Goal: Task Accomplishment & Management: Use online tool/utility

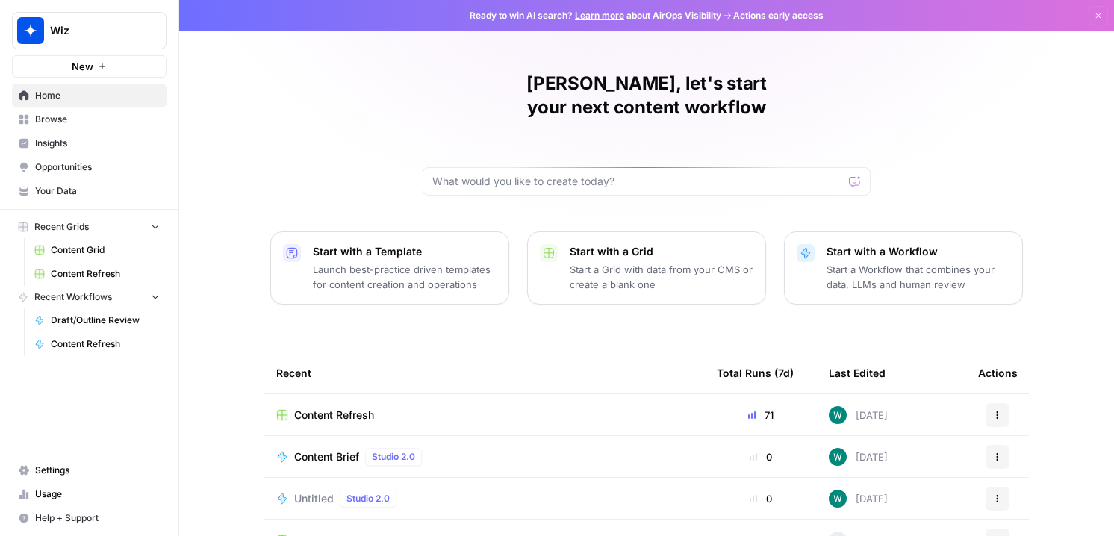
click at [356, 408] on span "Content Refresh" at bounding box center [334, 415] width 80 height 15
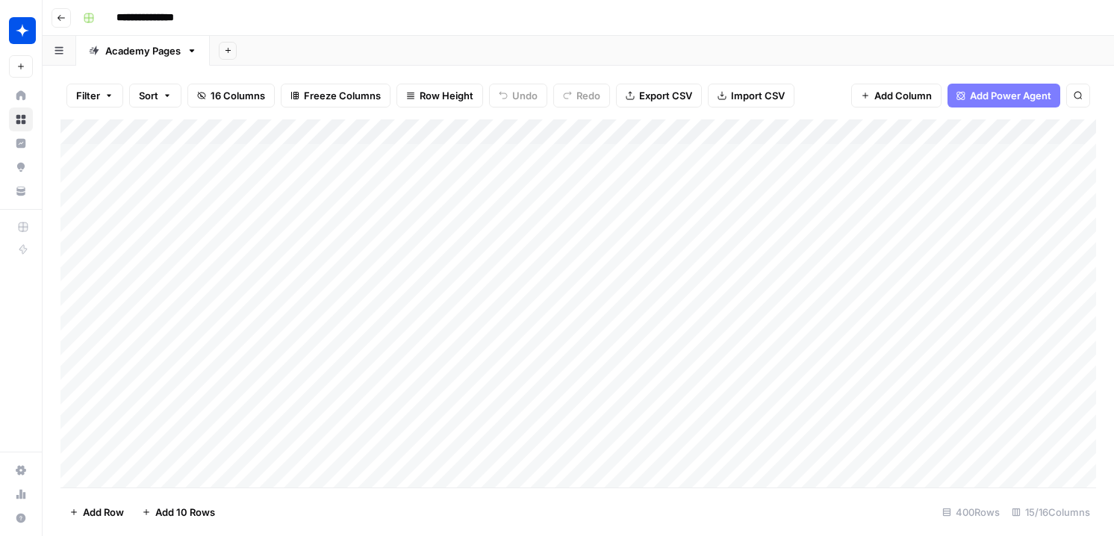
click at [693, 156] on div "Add Column" at bounding box center [578, 303] width 1036 height 368
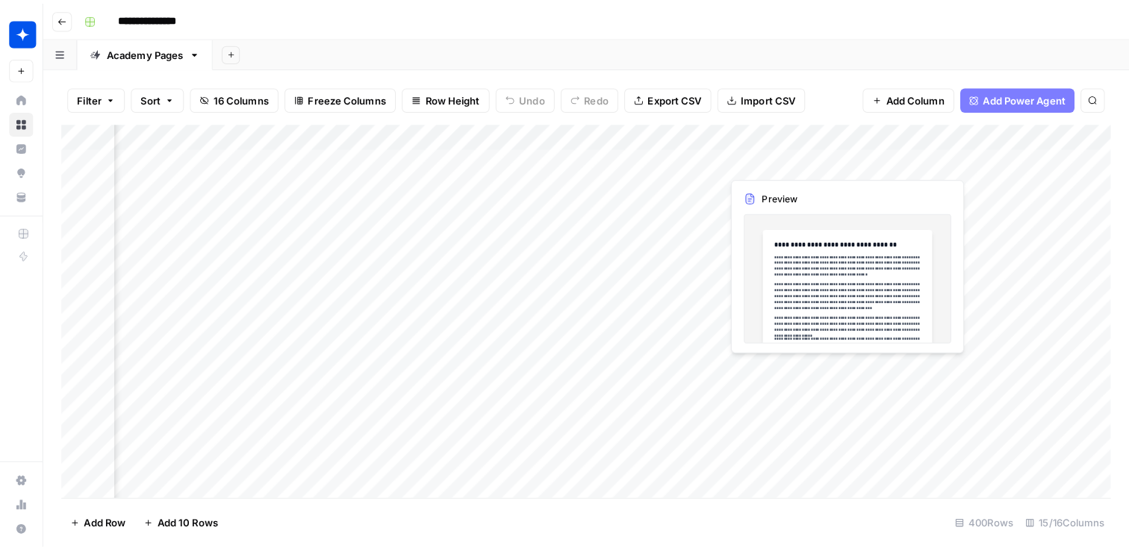
scroll to position [0, 509]
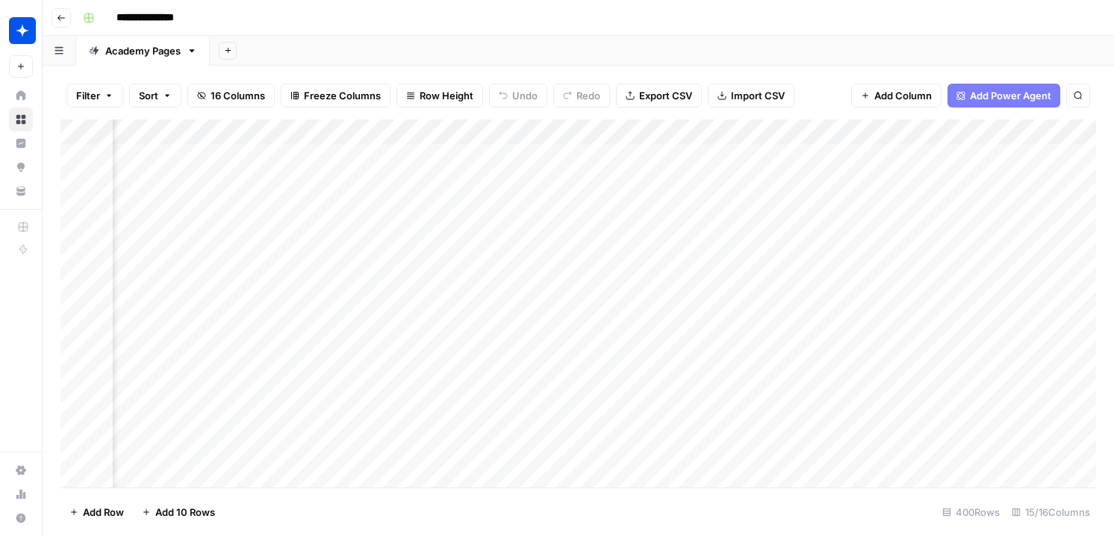
click at [827, 157] on div "Add Column" at bounding box center [578, 303] width 1036 height 368
click at [850, 155] on div "Add Column" at bounding box center [578, 303] width 1036 height 368
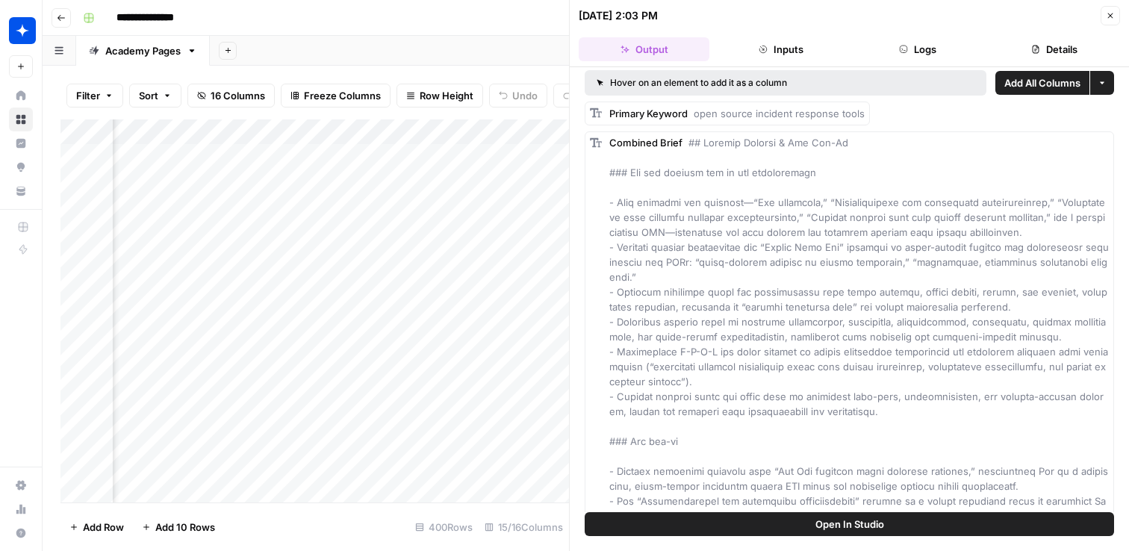
scroll to position [0, 892]
click at [444, 152] on div "Add Column" at bounding box center [314, 310] width 509 height 383
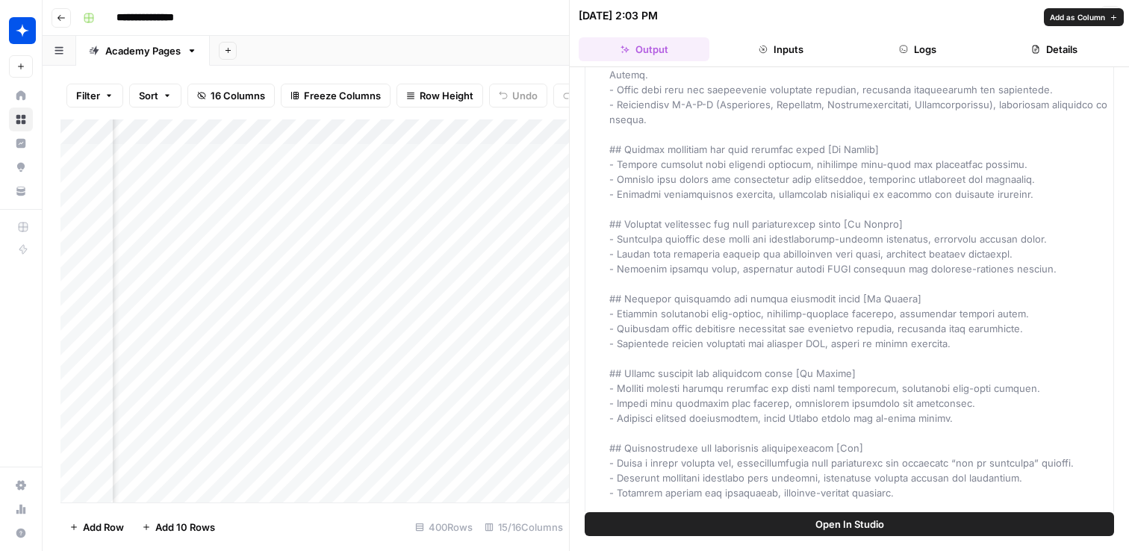
scroll to position [923, 0]
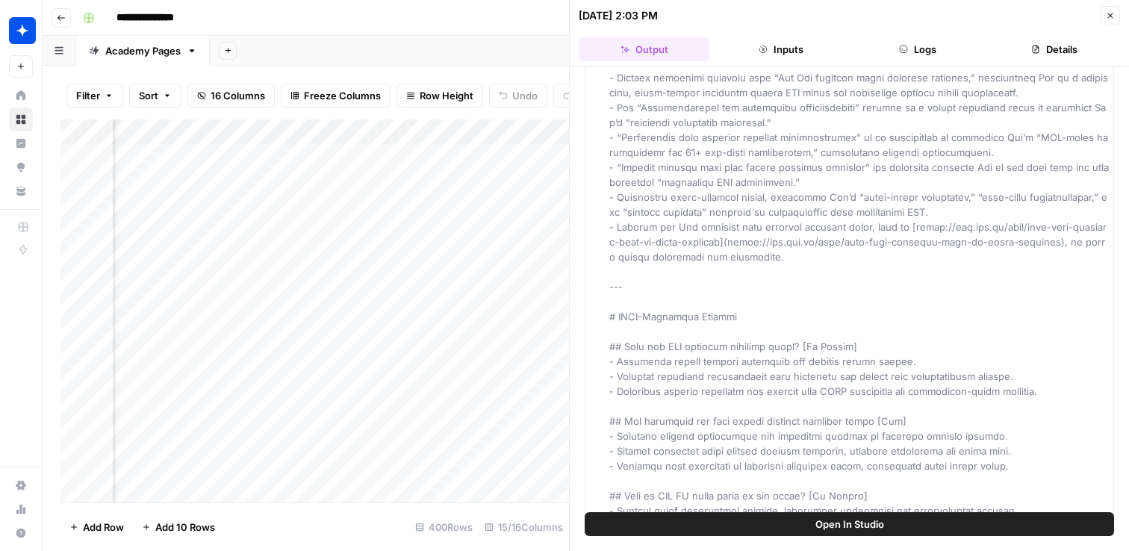
scroll to position [0, 0]
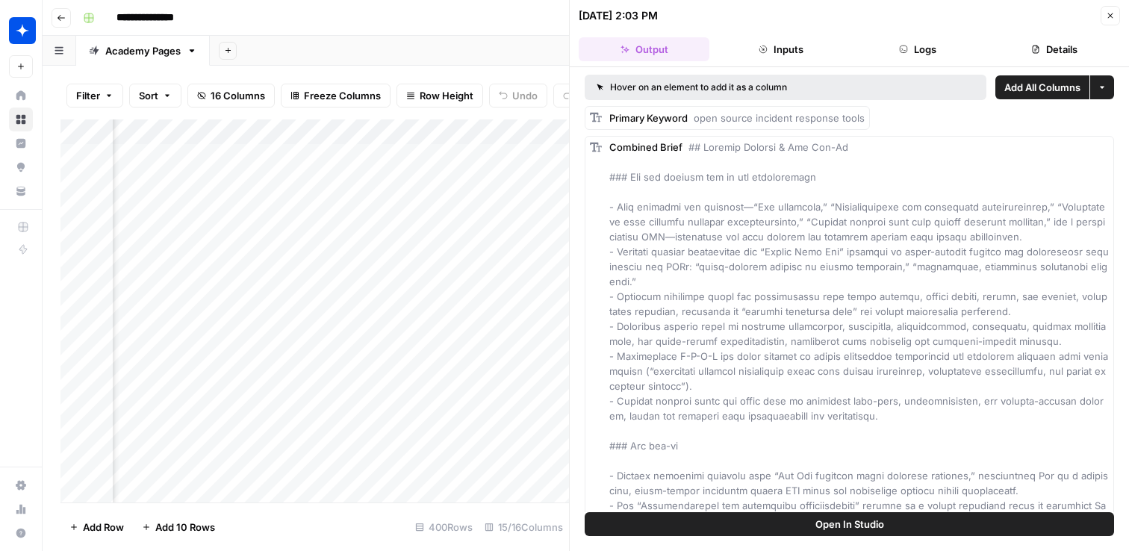
click at [628, 151] on span "Combined Brief" at bounding box center [645, 147] width 73 height 12
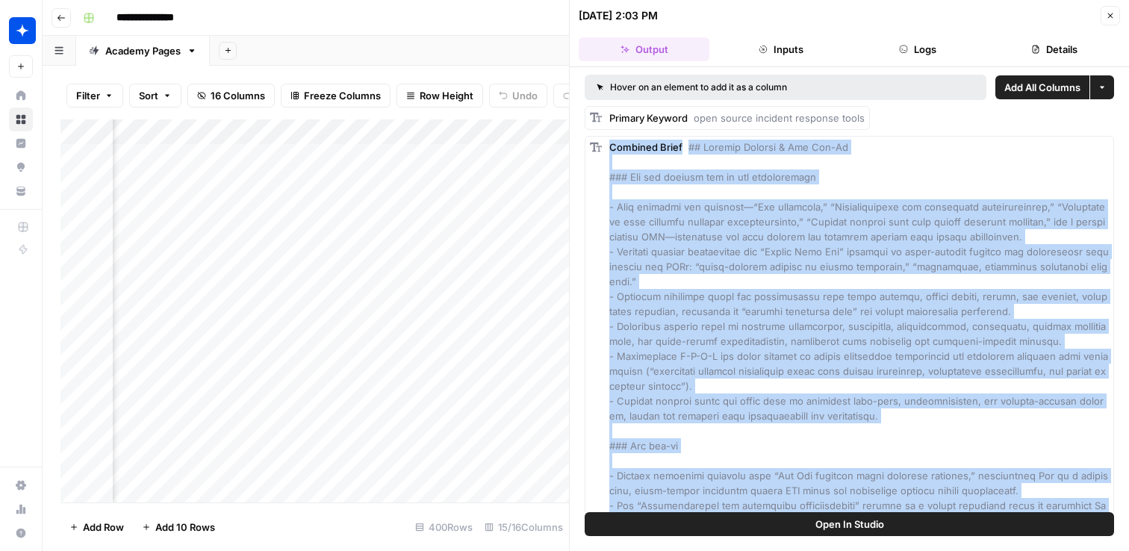
scroll to position [9719, 0]
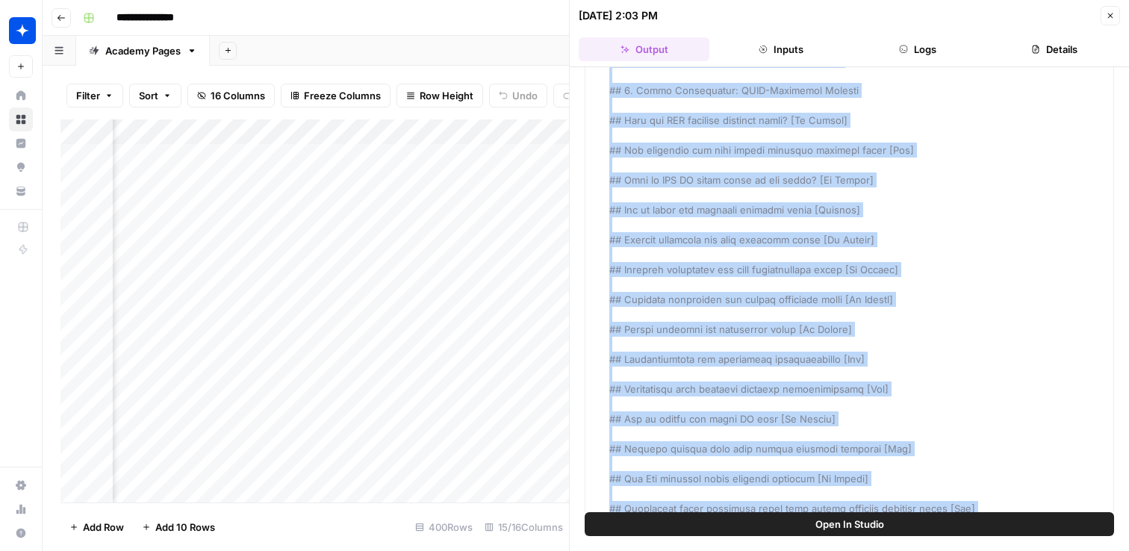
copy div "Loremips Dolor ## Sitamet Consect & Adi Eli-Se ### Doe tem incidid utl et dol m…"
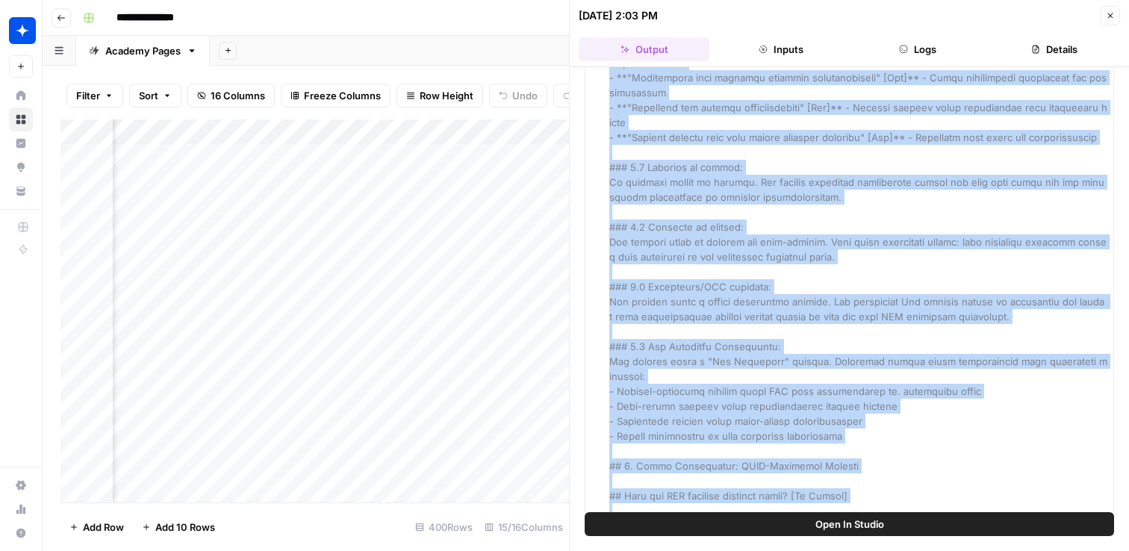
scroll to position [0, 1482]
click at [374, 156] on div "Add Column" at bounding box center [314, 310] width 509 height 383
click at [428, 152] on div "Add Column" at bounding box center [314, 310] width 509 height 383
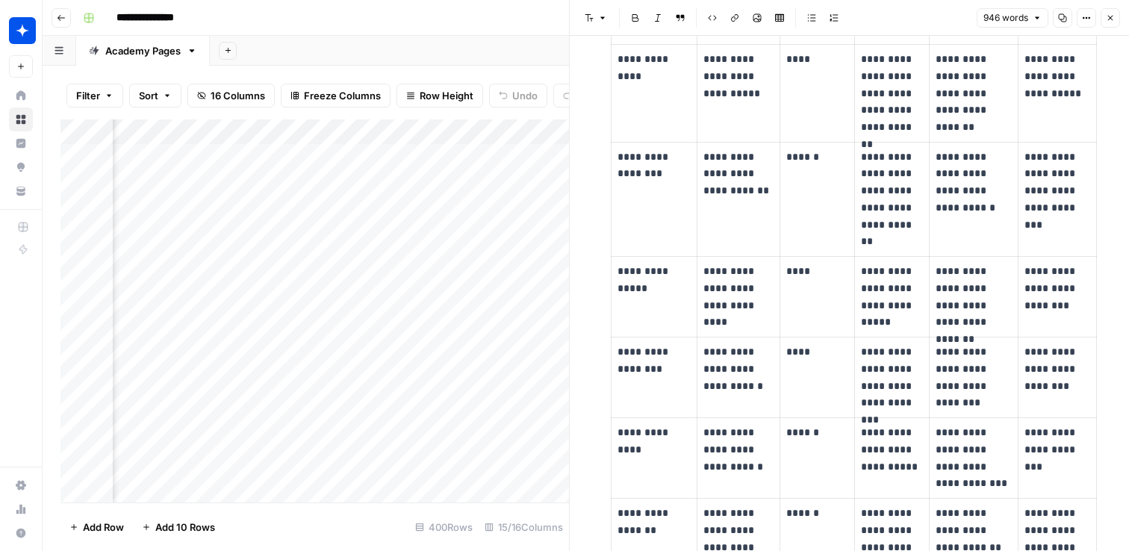
scroll to position [0, 1625]
click at [390, 155] on div "Add Column" at bounding box center [314, 310] width 509 height 383
click at [435, 154] on div "Add Column" at bounding box center [314, 310] width 509 height 383
click at [415, 156] on div "Add Column" at bounding box center [314, 310] width 509 height 383
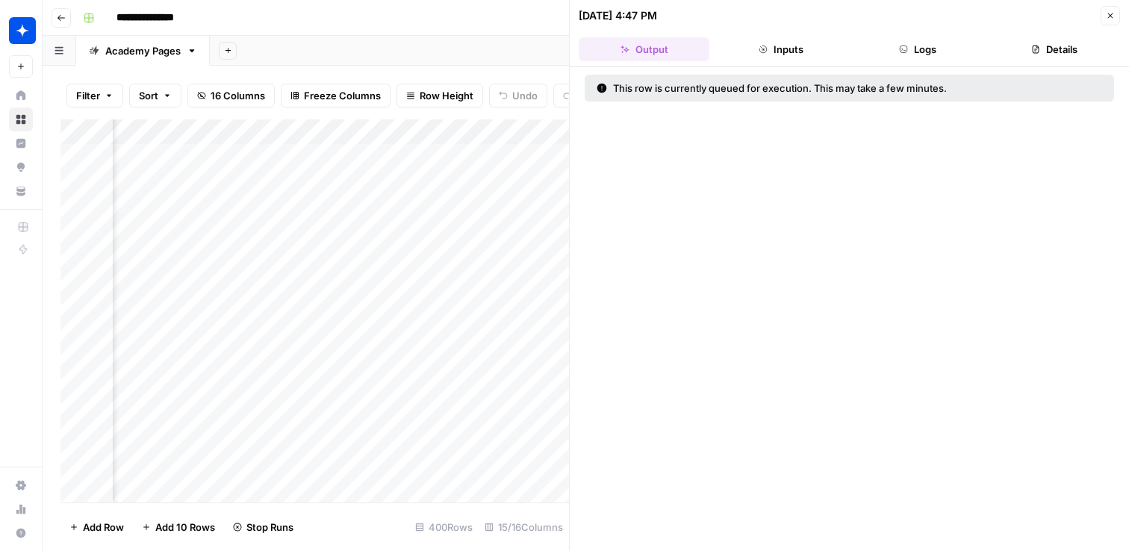
scroll to position [0, 1644]
click at [394, 180] on div "Add Column" at bounding box center [314, 310] width 509 height 383
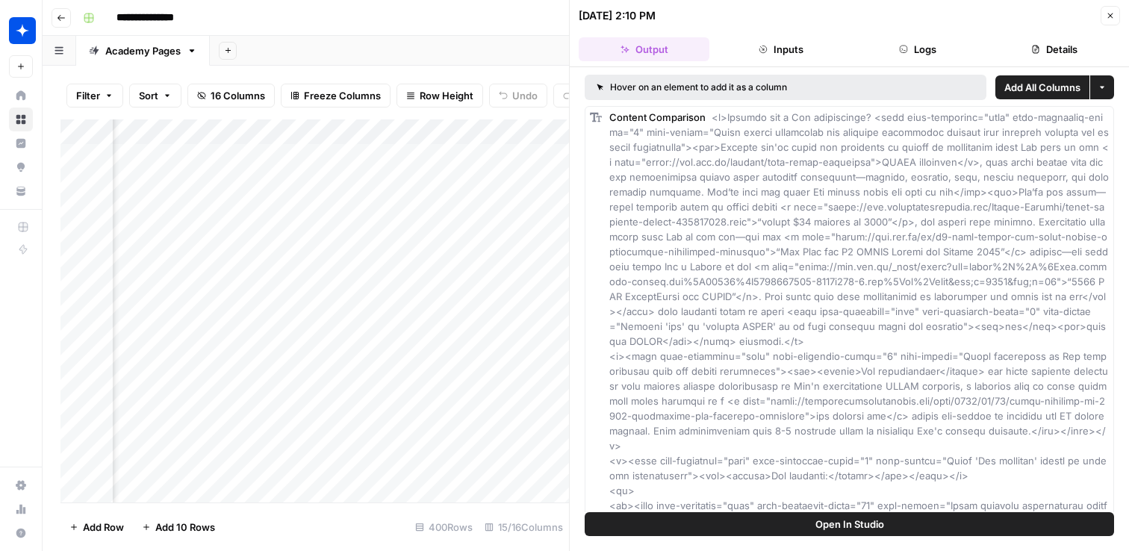
scroll to position [0, 1817]
click at [491, 181] on div "Add Column" at bounding box center [314, 310] width 509 height 383
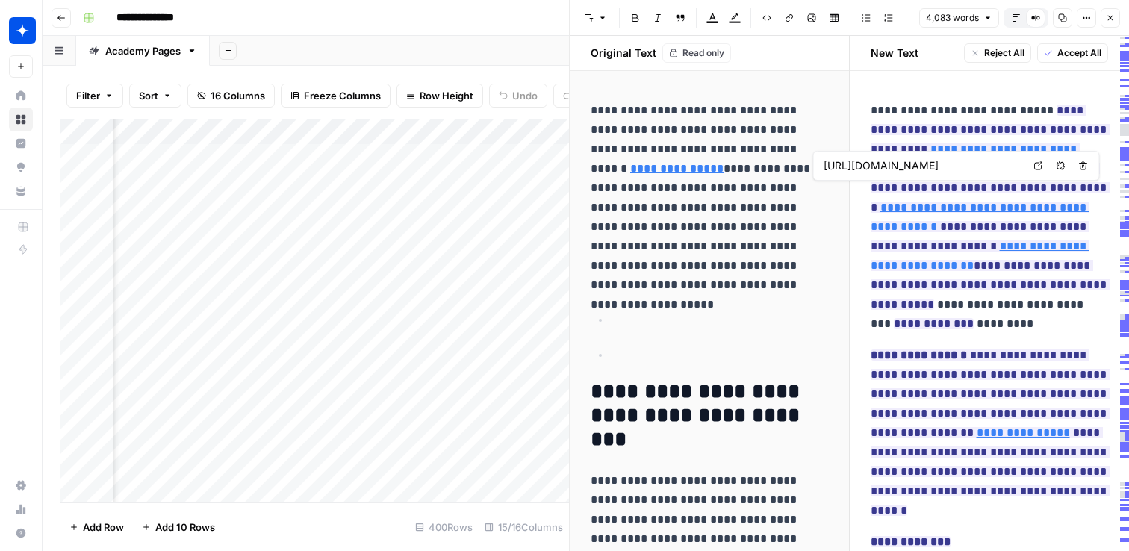
click at [751, 311] on p at bounding box center [722, 320] width 214 height 19
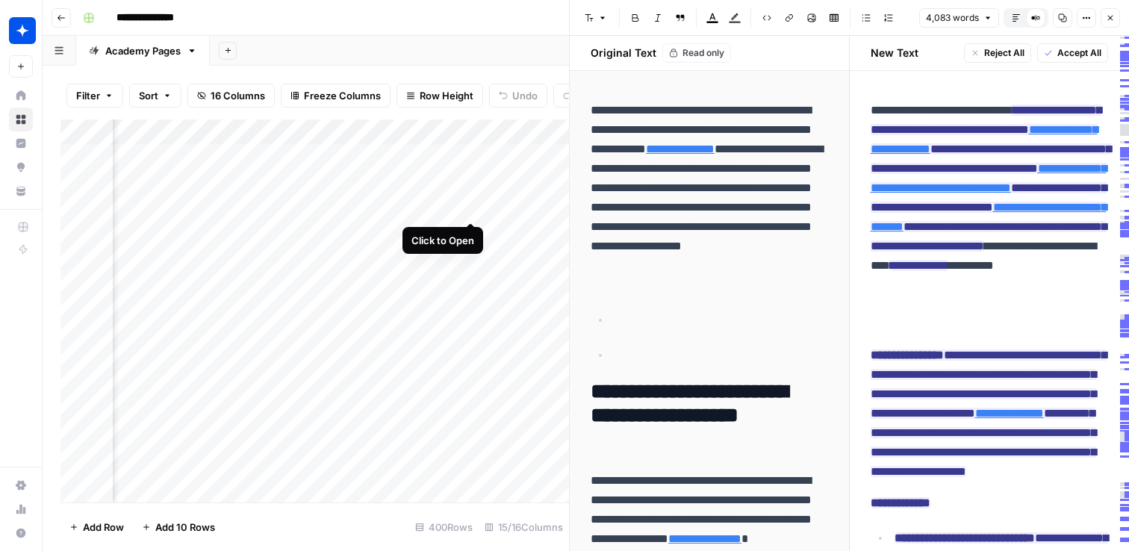
scroll to position [0, 1846]
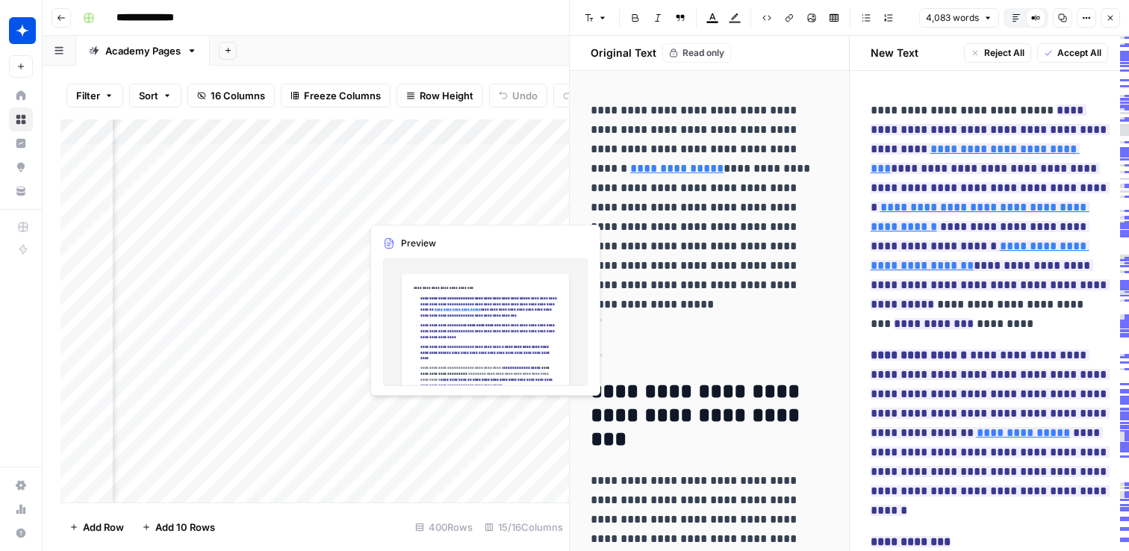
click at [462, 205] on div "Add Column" at bounding box center [314, 310] width 509 height 383
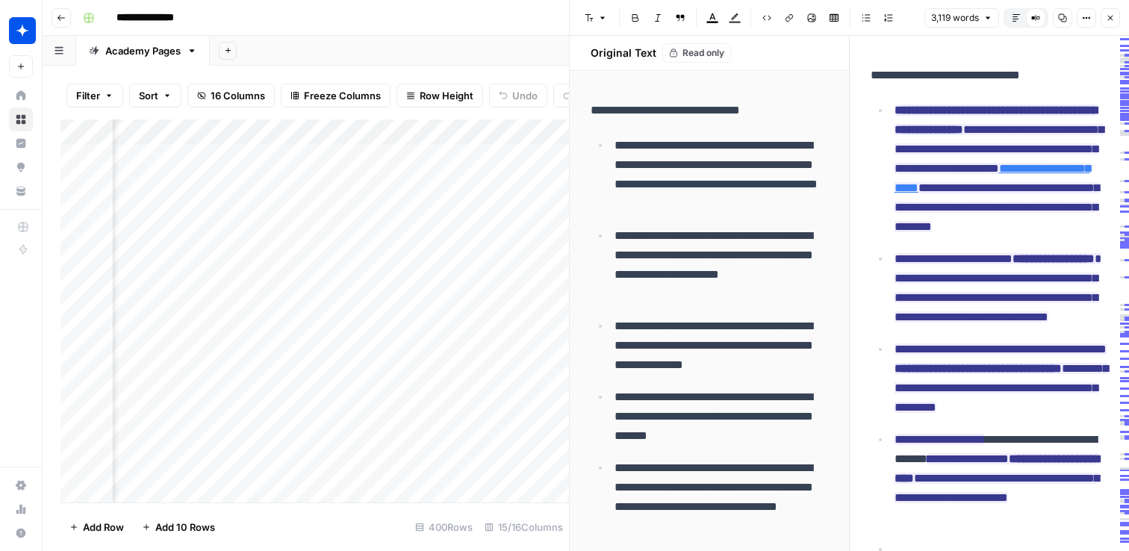
scroll to position [0, 803]
click at [425, 232] on div "Add Column" at bounding box center [314, 310] width 509 height 383
click at [460, 231] on div "Add Column" at bounding box center [314, 310] width 509 height 383
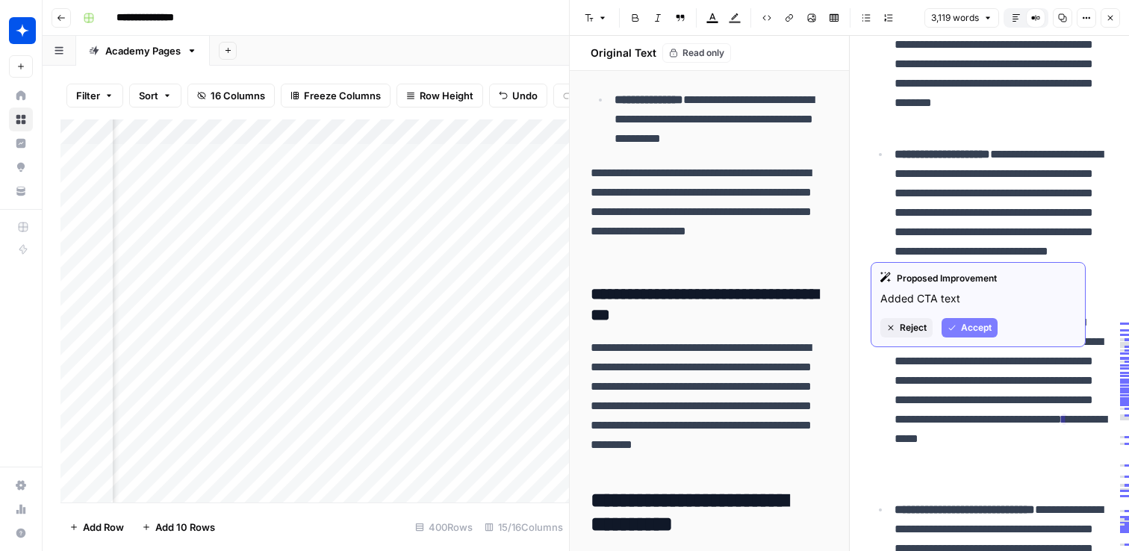
scroll to position [9613, 0]
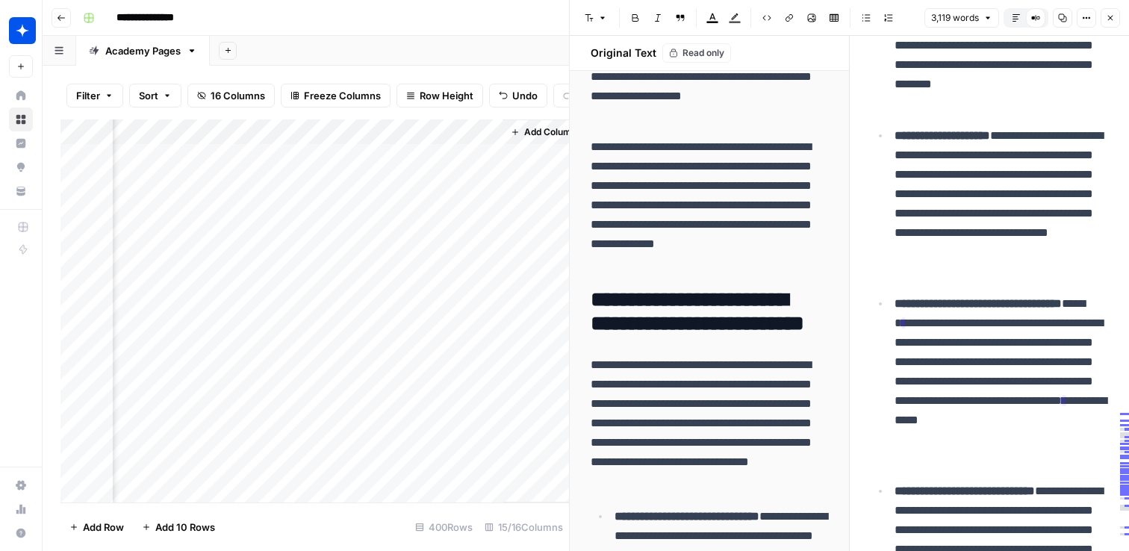
scroll to position [0, 1991]
click at [299, 232] on div "Add Column" at bounding box center [314, 310] width 509 height 383
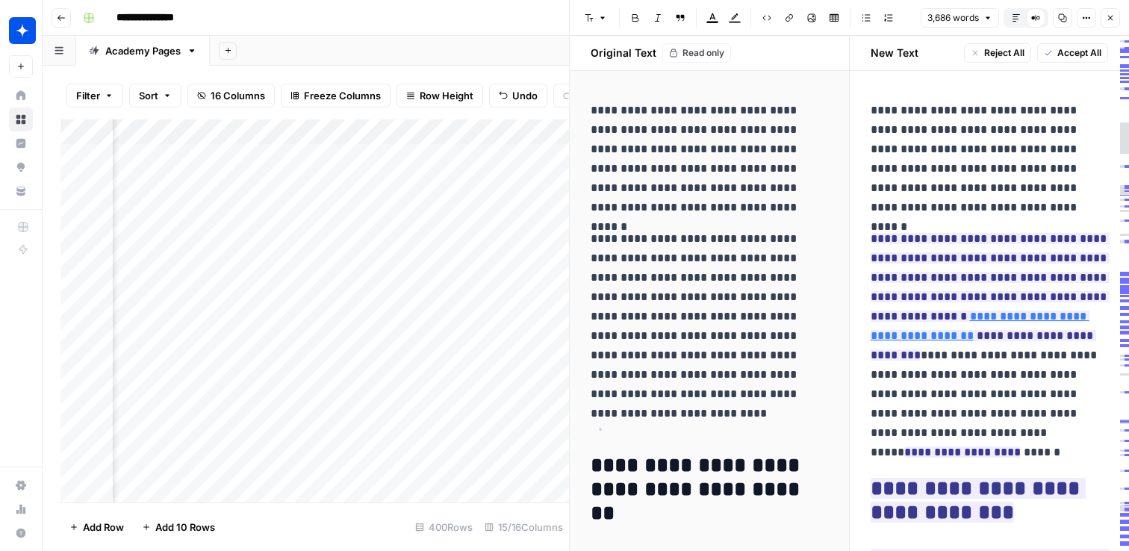
scroll to position [0, 1774]
click at [283, 235] on div "Add Column" at bounding box center [314, 310] width 509 height 383
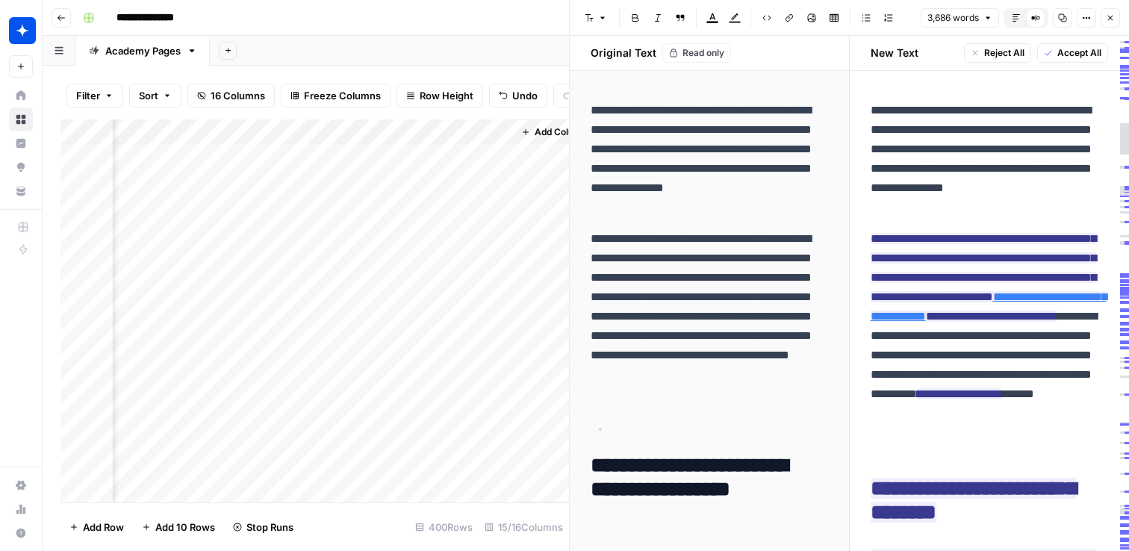
scroll to position [0, 1991]
click at [319, 208] on div "Add Column" at bounding box center [314, 310] width 509 height 383
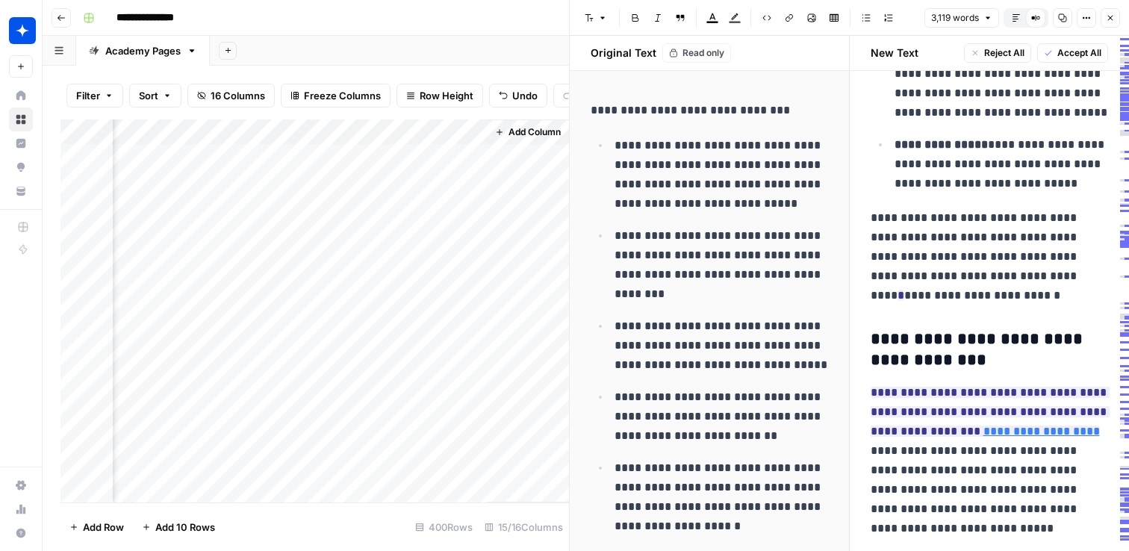
scroll to position [6734, 0]
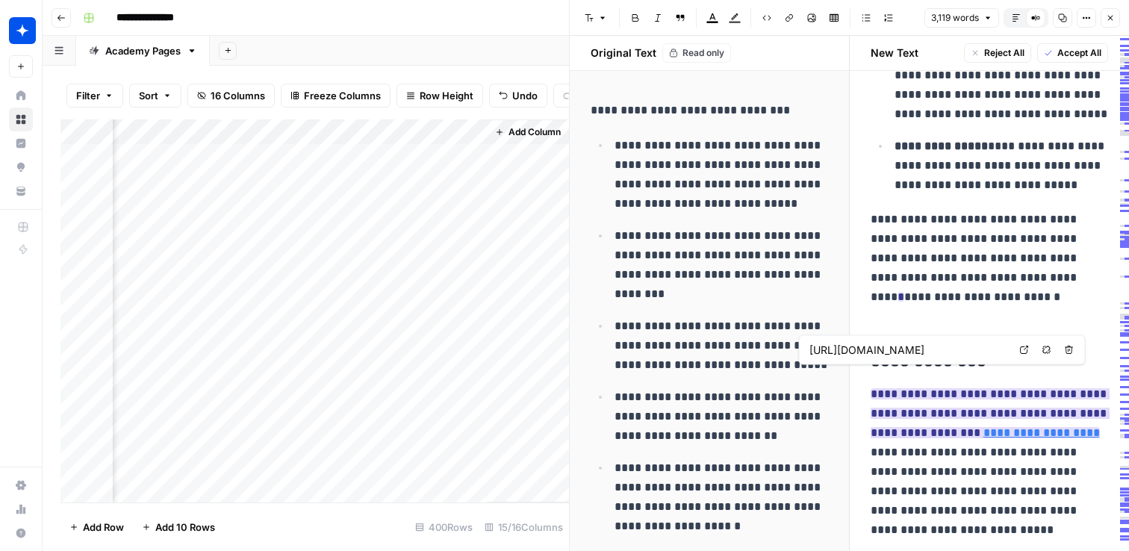
click at [1035, 427] on link "**********" at bounding box center [1042, 432] width 117 height 11
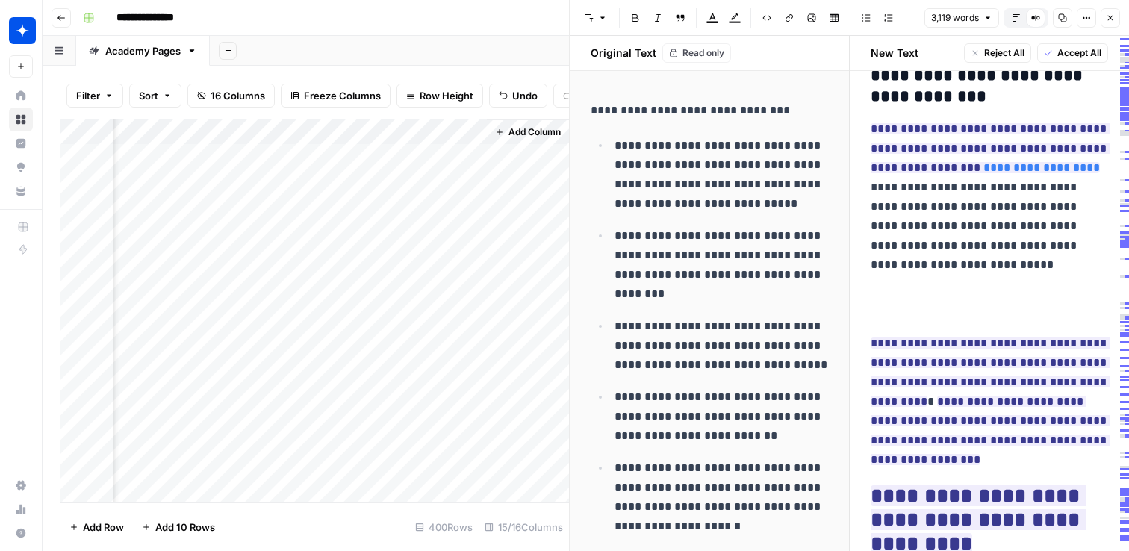
scroll to position [7030, 0]
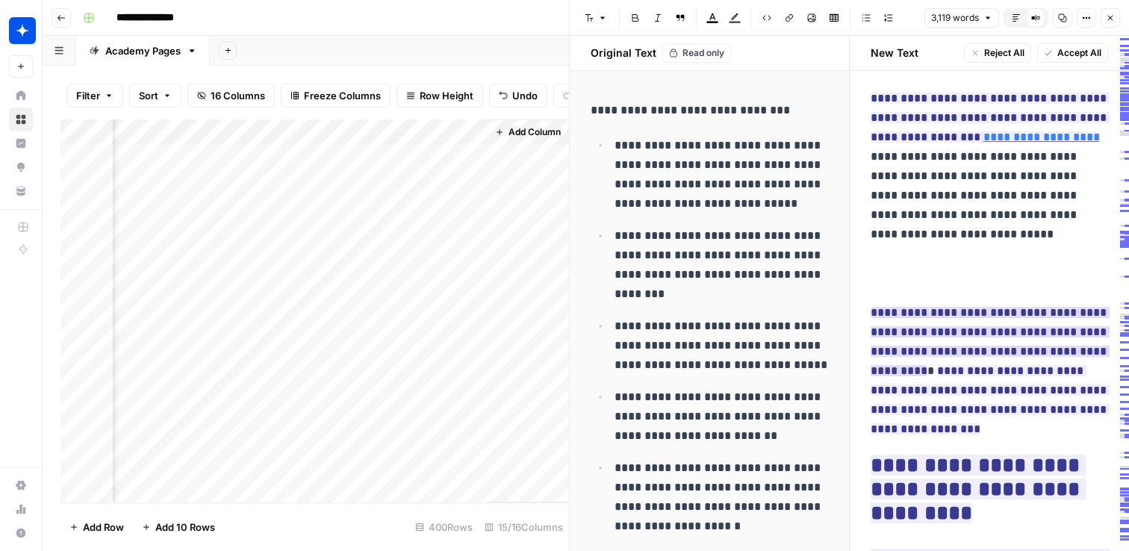
click at [1022, 307] on ins "**********" at bounding box center [990, 341] width 239 height 69
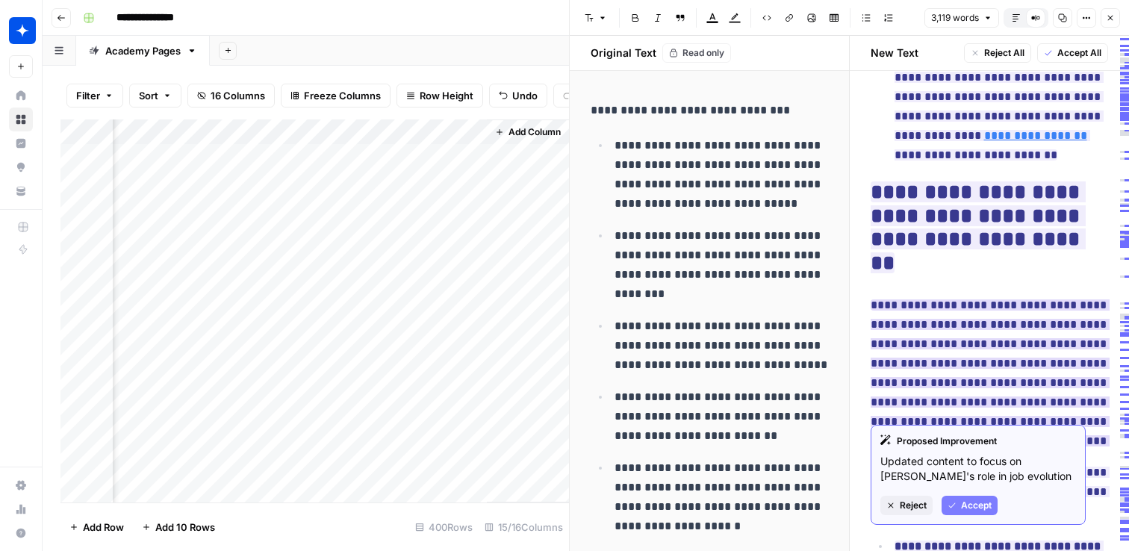
scroll to position [8430, 0]
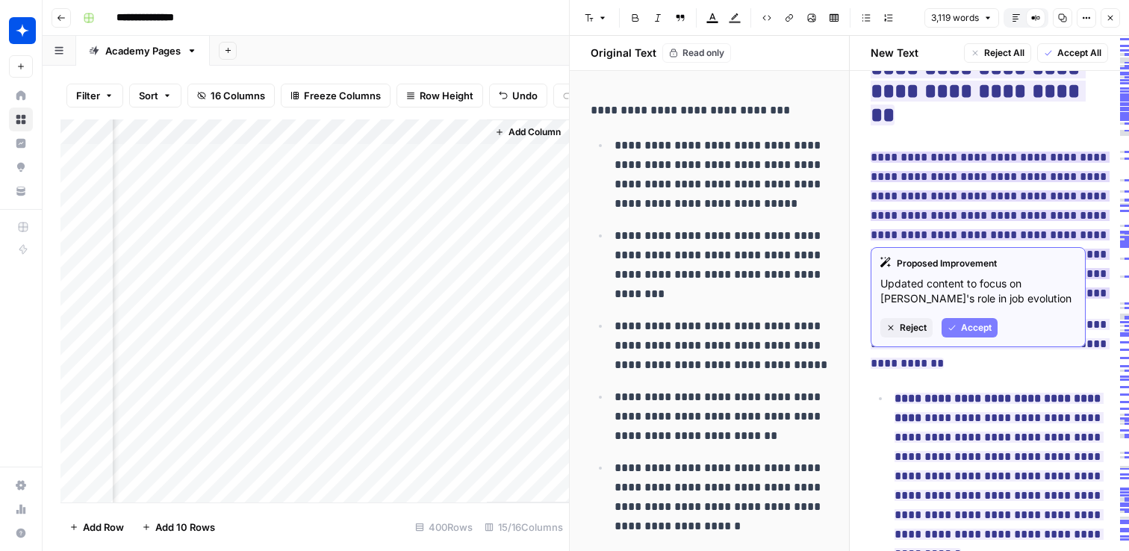
click at [987, 211] on ins "**********" at bounding box center [990, 235] width 239 height 167
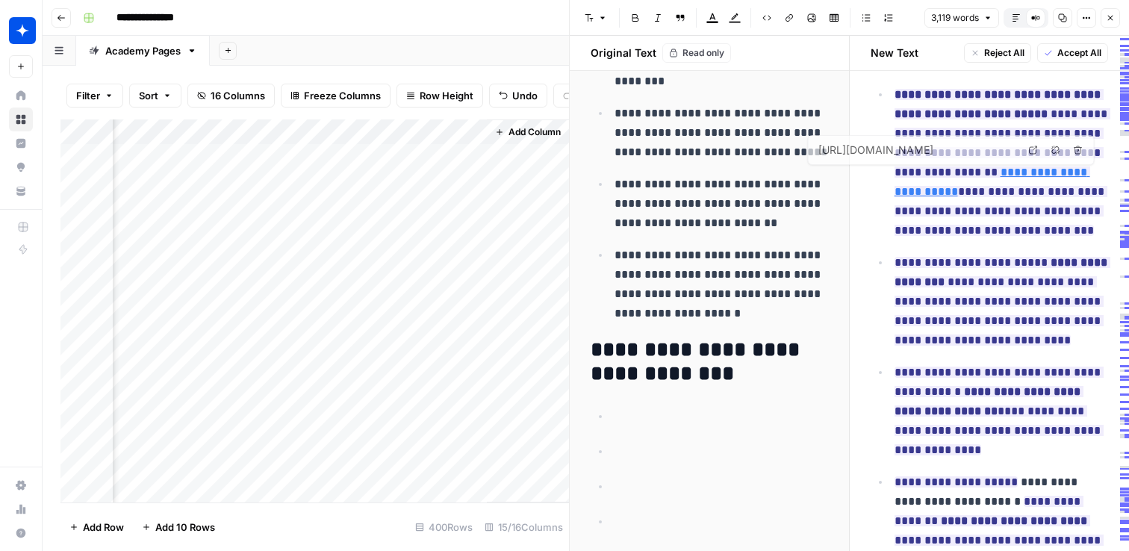
scroll to position [0, 0]
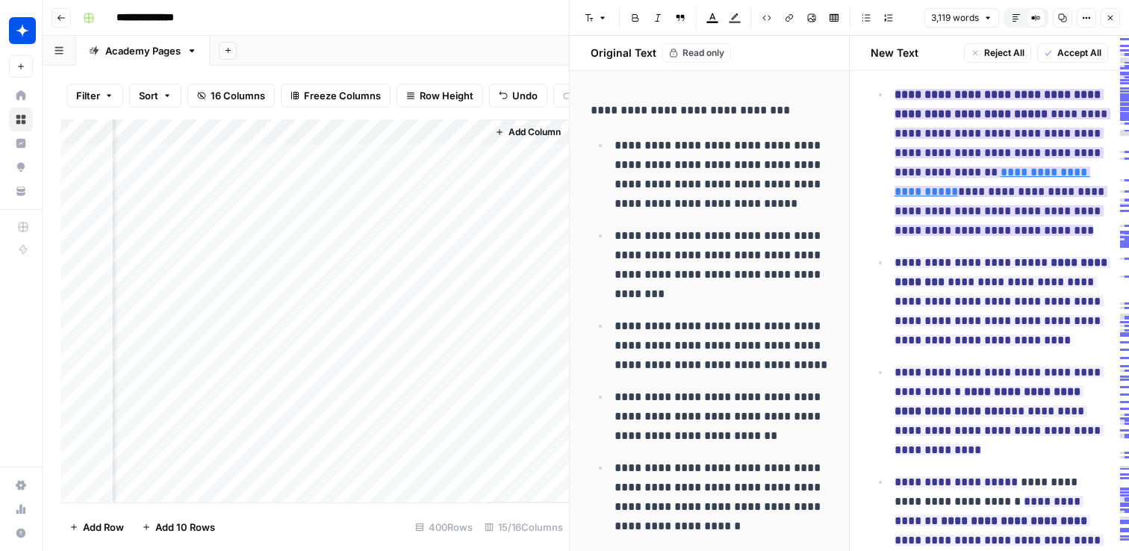
click at [1039, 209] on ins "**********" at bounding box center [1003, 162] width 216 height 147
click at [1066, 205] on ins "**********" at bounding box center [1003, 162] width 216 height 147
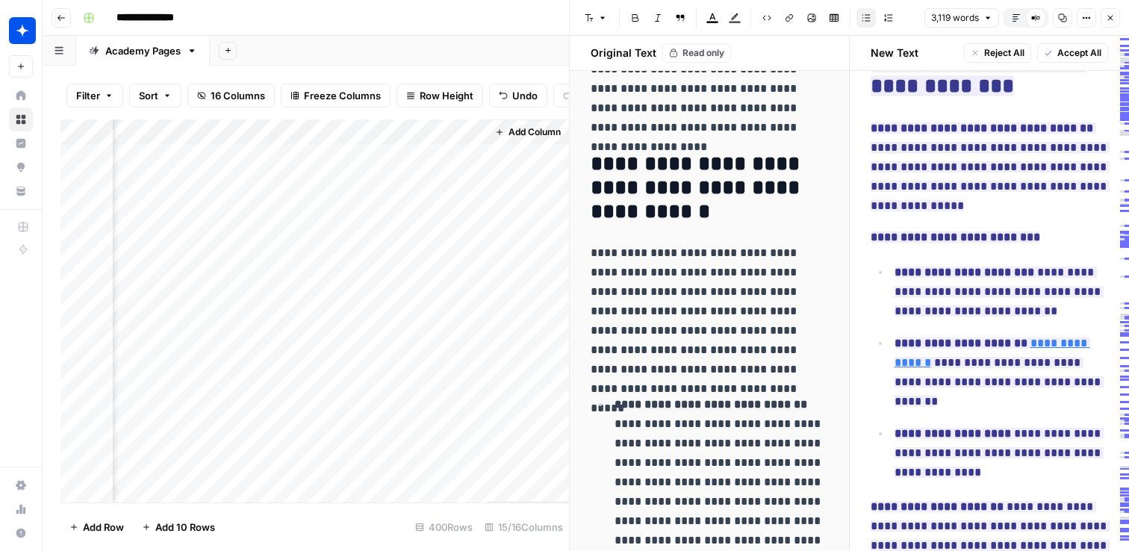
scroll to position [978, 0]
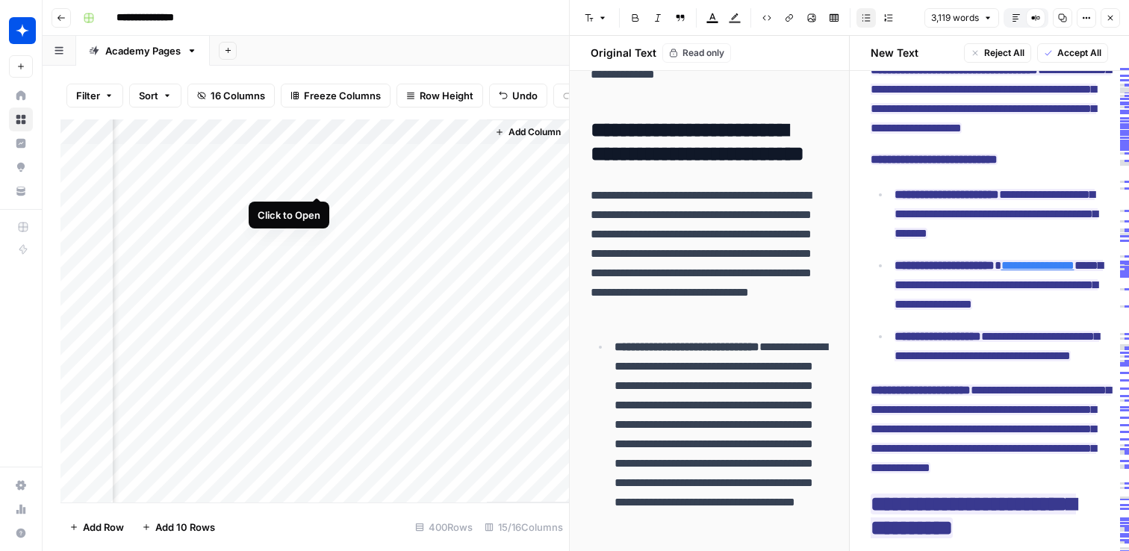
click at [320, 181] on div "Add Column" at bounding box center [314, 310] width 509 height 383
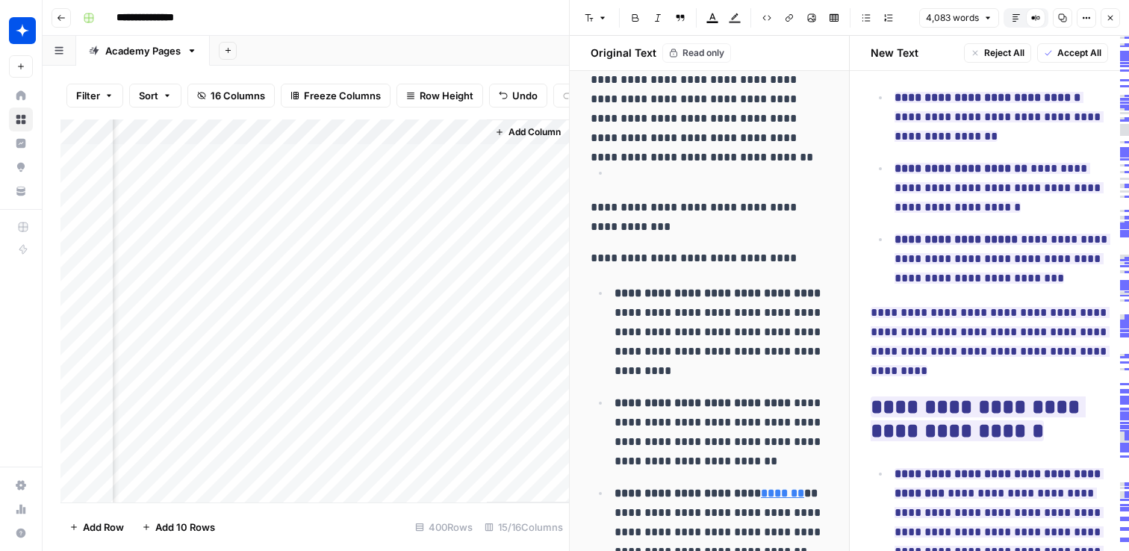
scroll to position [2533, 0]
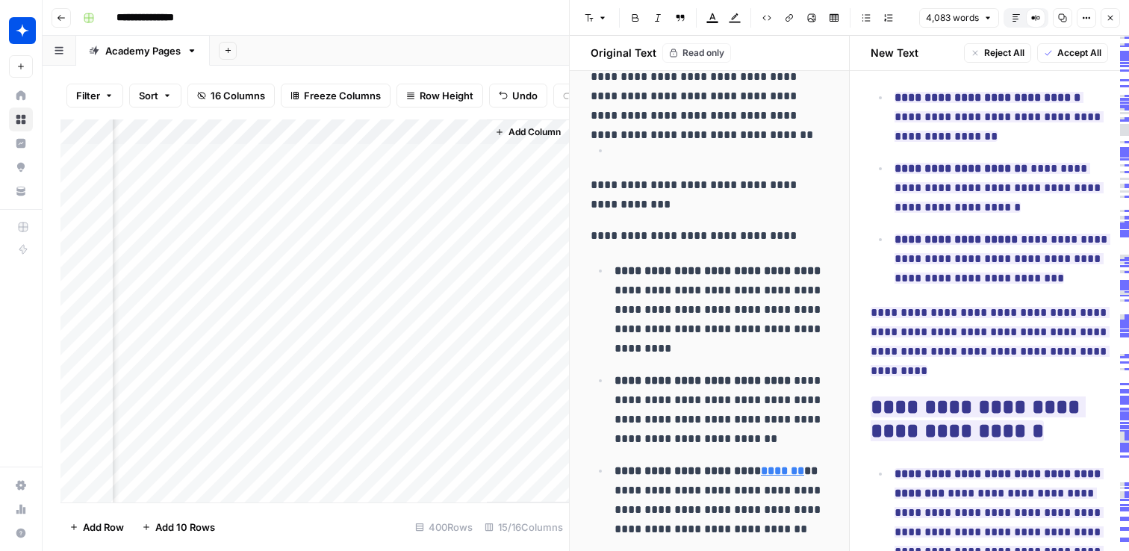
click at [610, 152] on li at bounding box center [719, 150] width 218 height 20
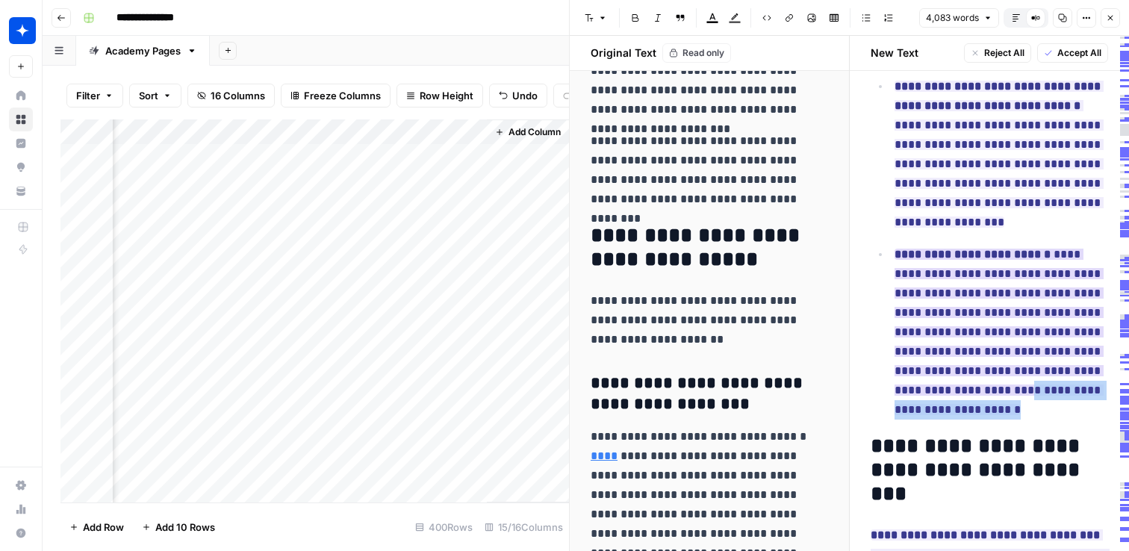
scroll to position [1311, 0]
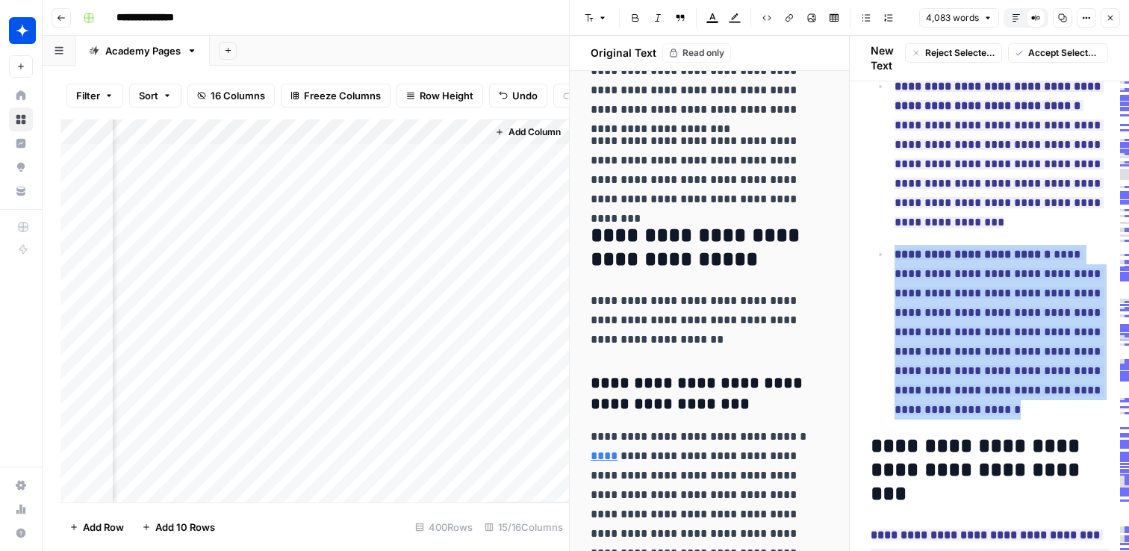
drag, startPoint x: 996, startPoint y: 389, endPoint x: 896, endPoint y: 230, distance: 187.9
click at [896, 245] on p "**********" at bounding box center [1002, 332] width 214 height 175
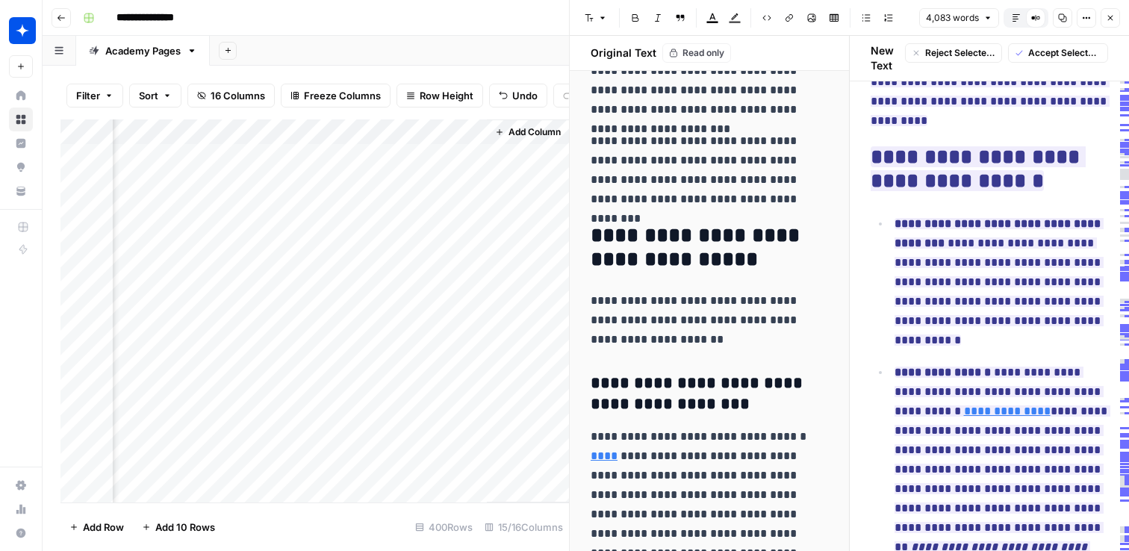
scroll to position [726, 0]
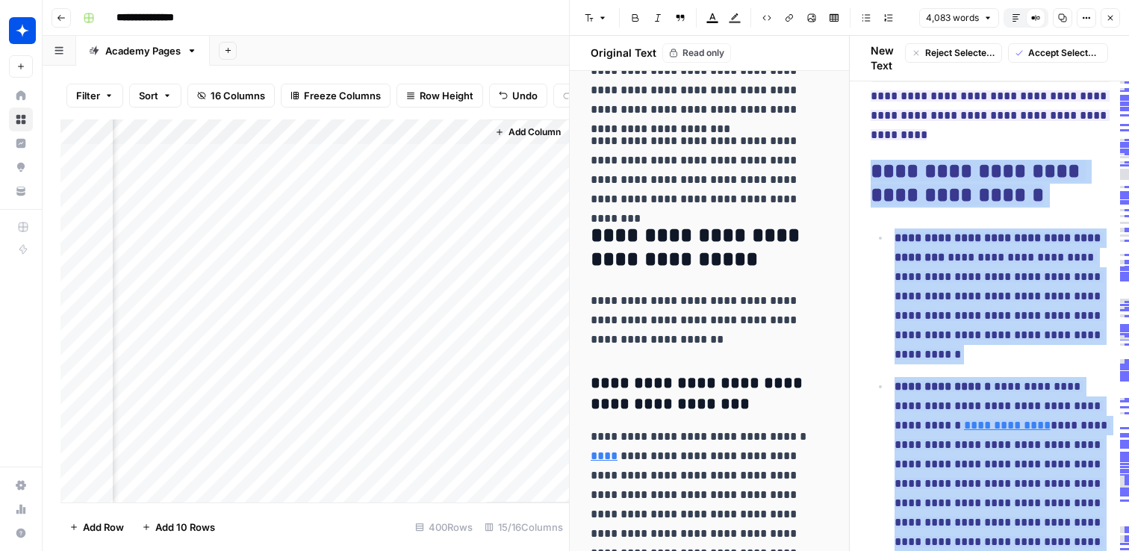
click at [946, 260] on ins "**********" at bounding box center [999, 296] width 209 height 128
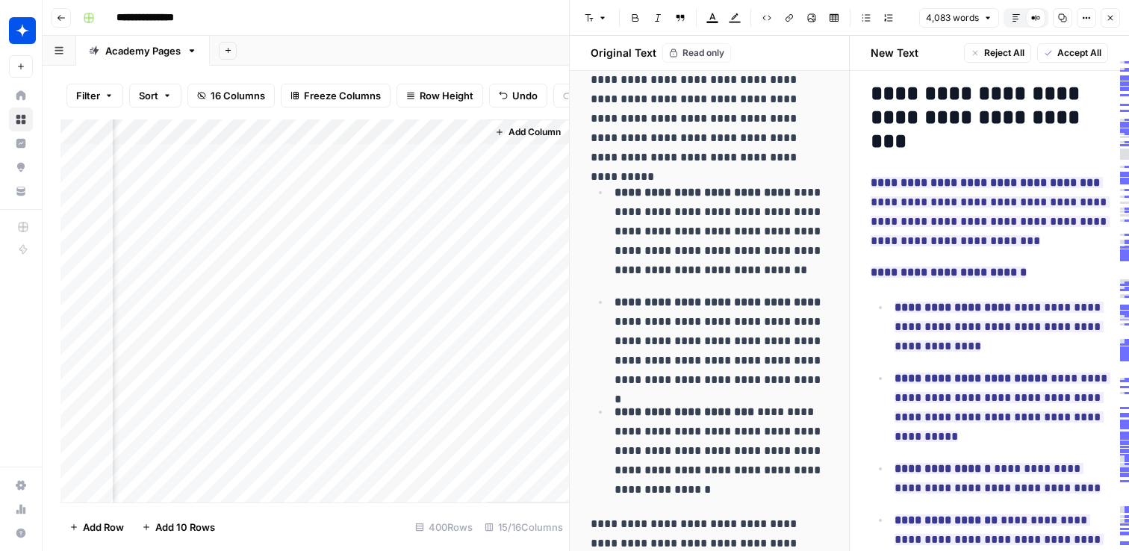
scroll to position [8686, 0]
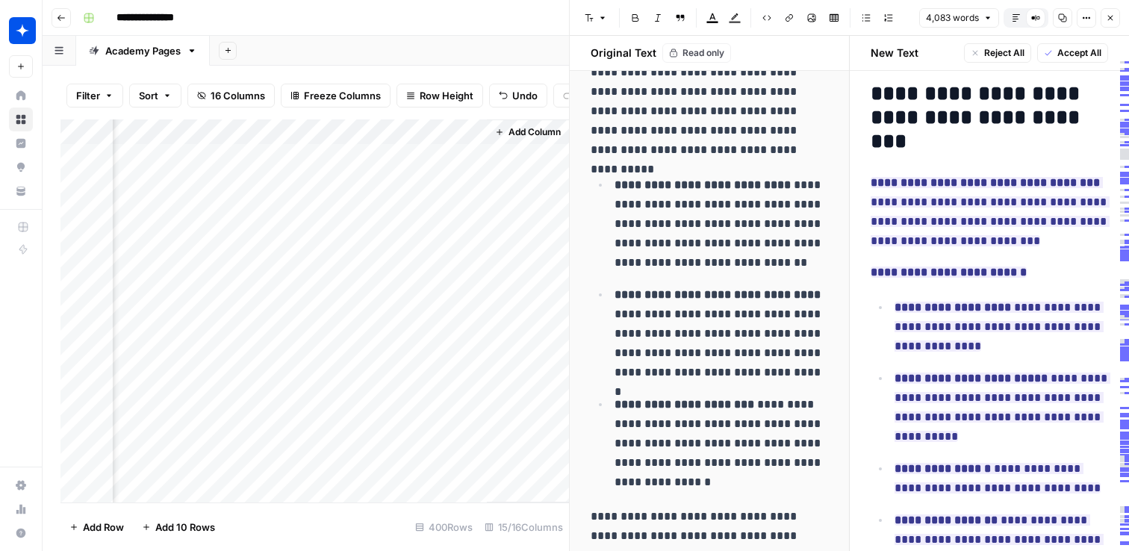
click at [762, 231] on p "**********" at bounding box center [722, 224] width 214 height 97
type input "**********"
click at [728, 221] on p "**********" at bounding box center [722, 224] width 214 height 97
click at [735, 213] on p "**********" at bounding box center [722, 224] width 214 height 97
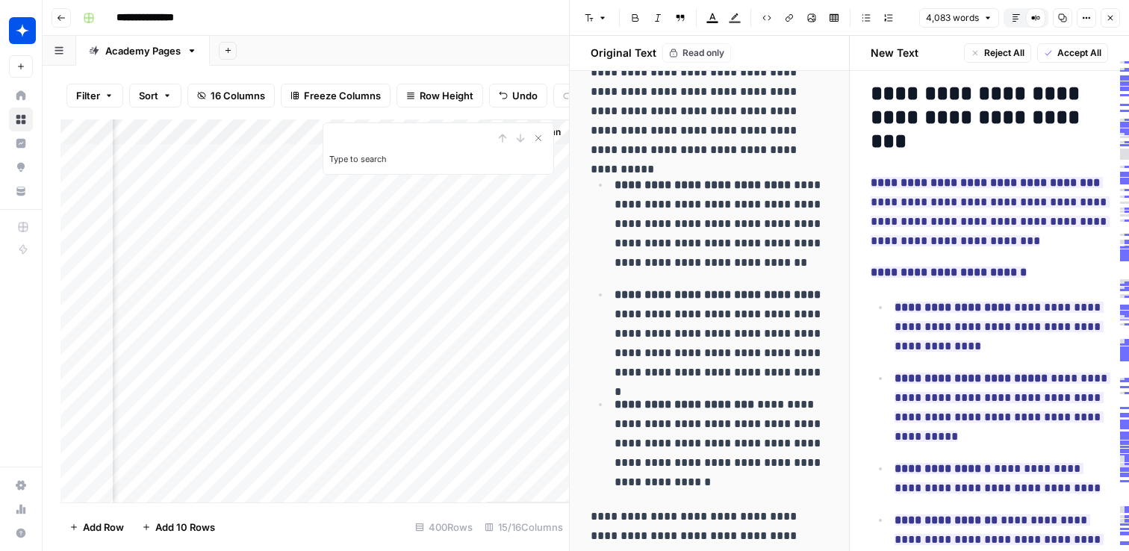
click at [450, 137] on input "Type to search" at bounding box center [411, 138] width 164 height 18
type input "**********"
click at [521, 138] on icon "Next Result" at bounding box center [521, 137] width 7 height 7
click at [539, 138] on icon "Close Search" at bounding box center [538, 138] width 12 height 12
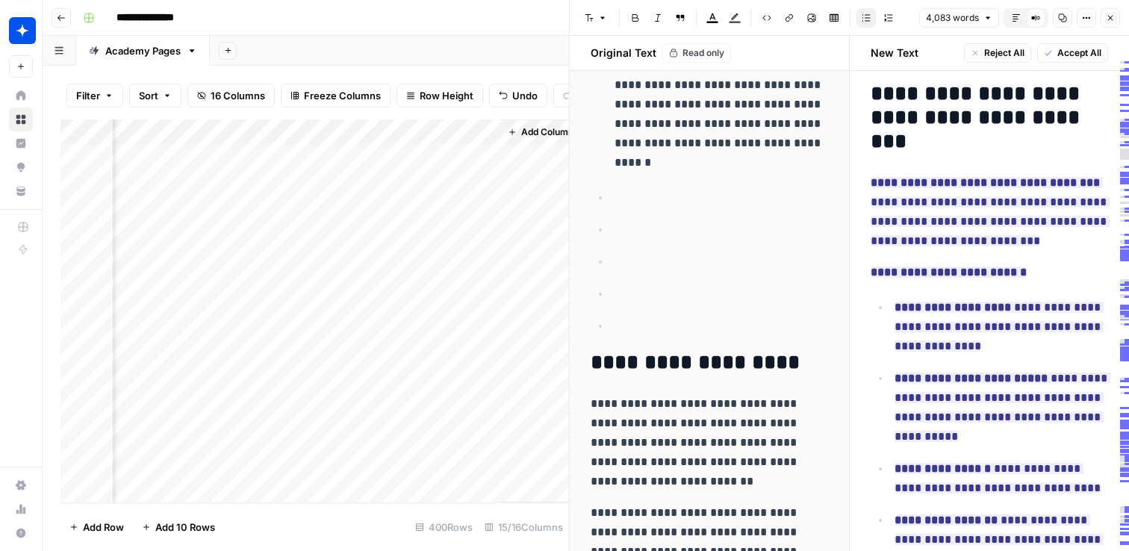
scroll to position [7707, 0]
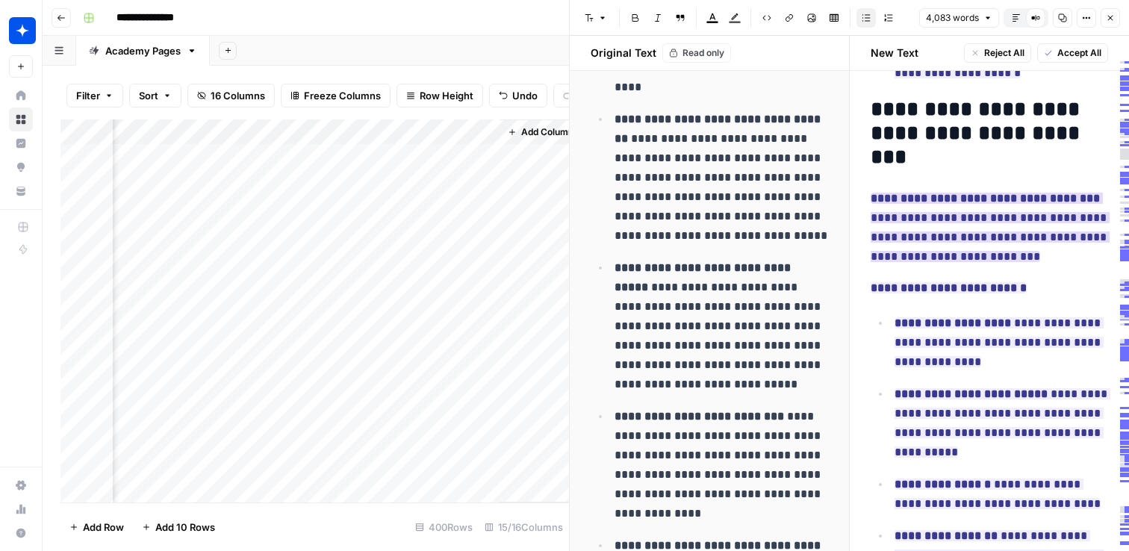
click at [957, 193] on ins "**********" at bounding box center [990, 227] width 239 height 69
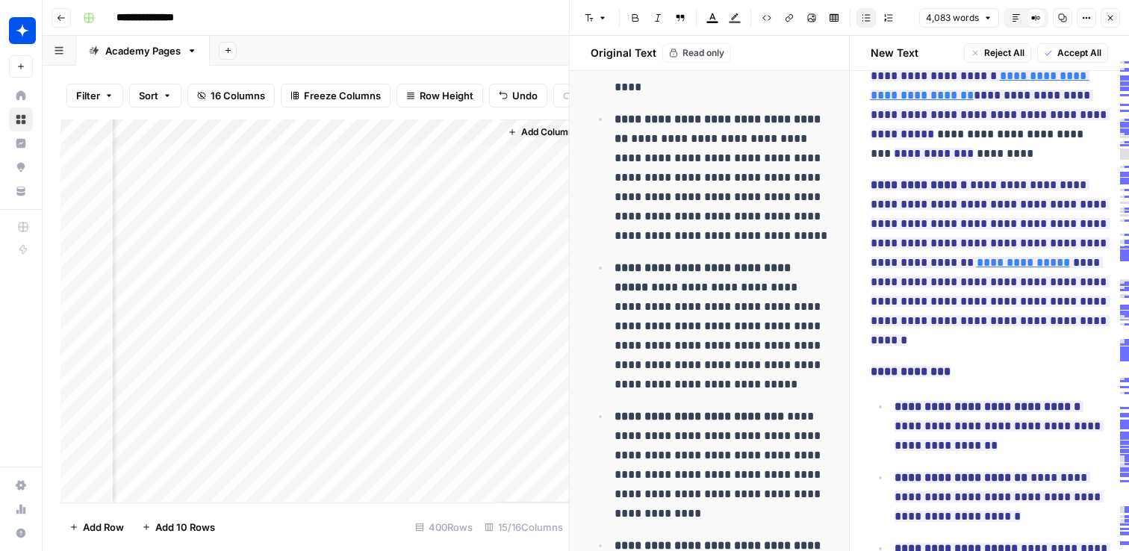
scroll to position [0, 0]
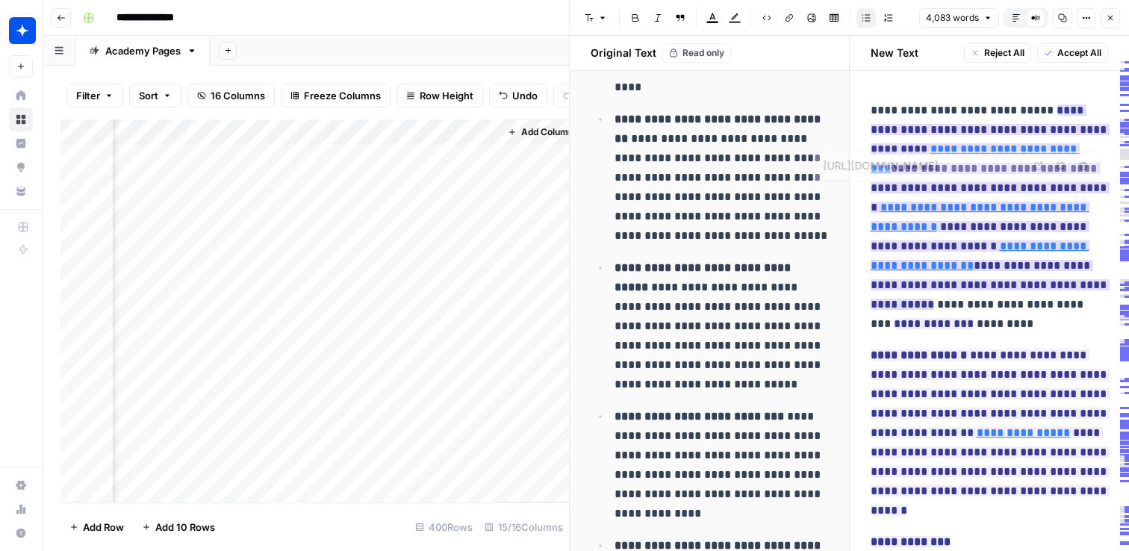
type input "[URL][DOMAIN_NAME]"
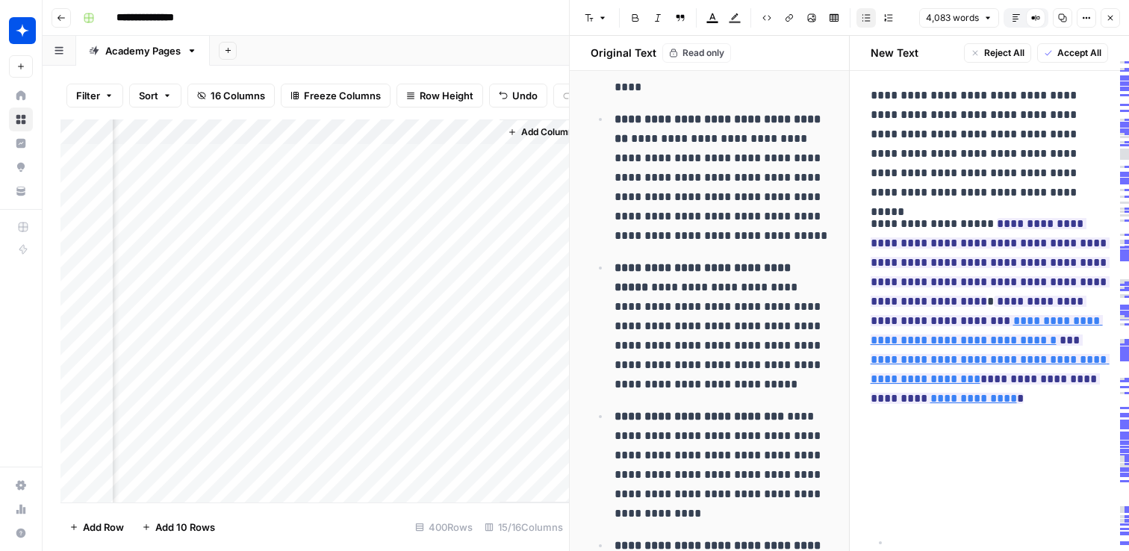
scroll to position [2291, 0]
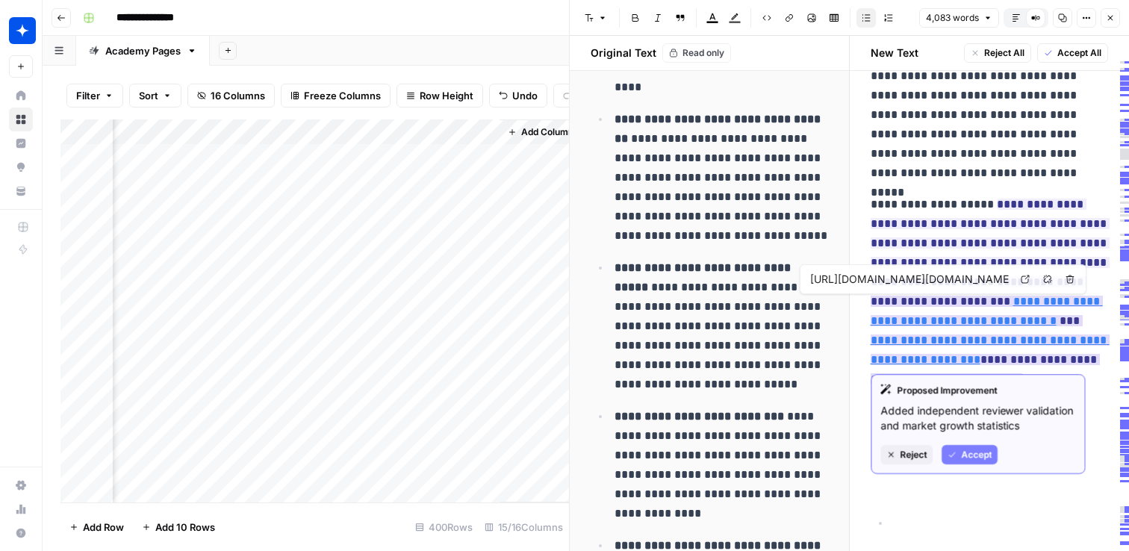
type input "[URL][DOMAIN_NAME]"
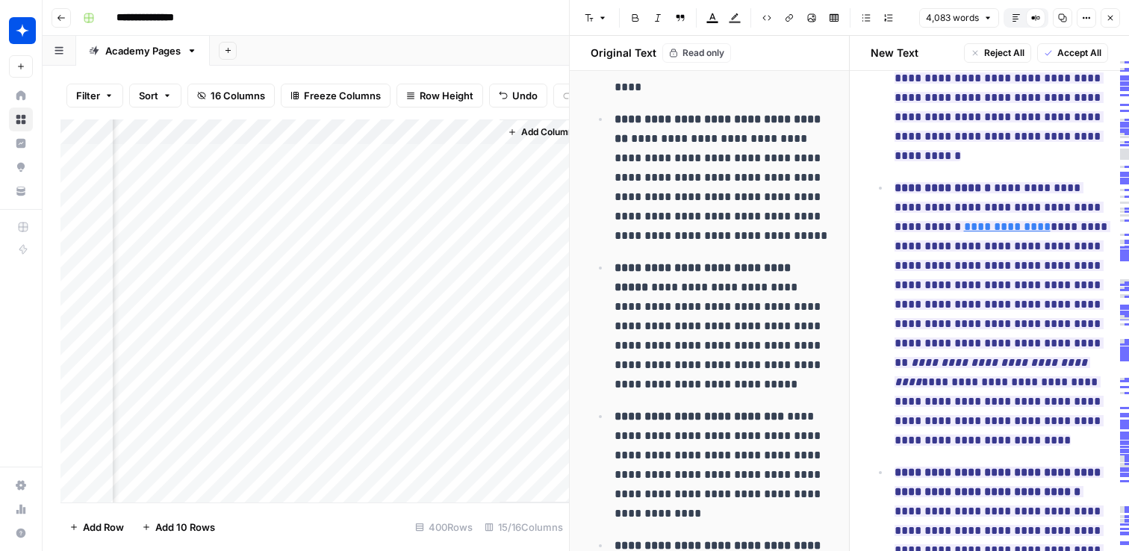
scroll to position [964, 0]
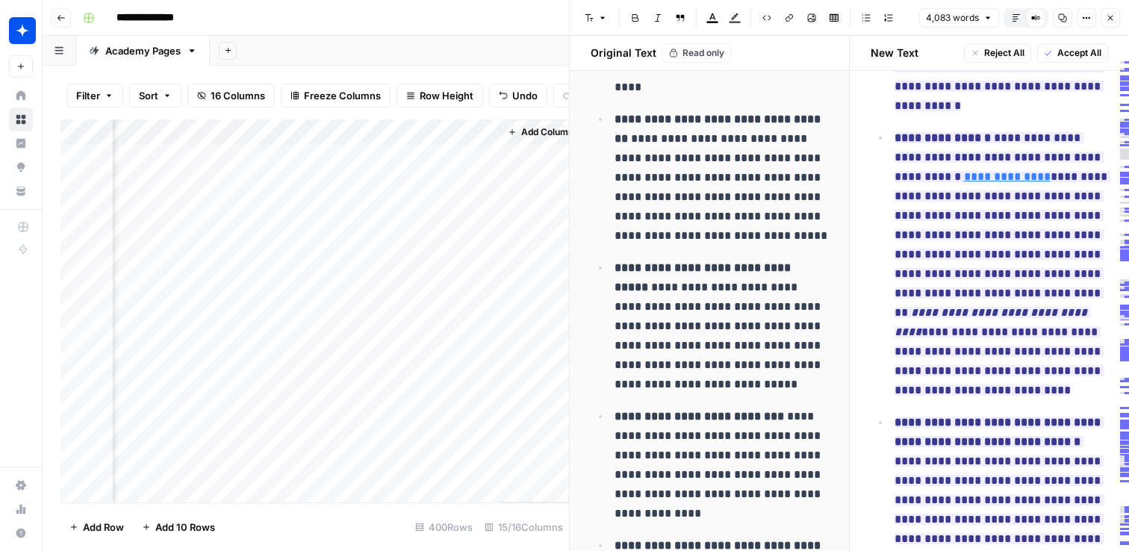
click at [1074, 371] on p "**********" at bounding box center [1002, 264] width 214 height 272
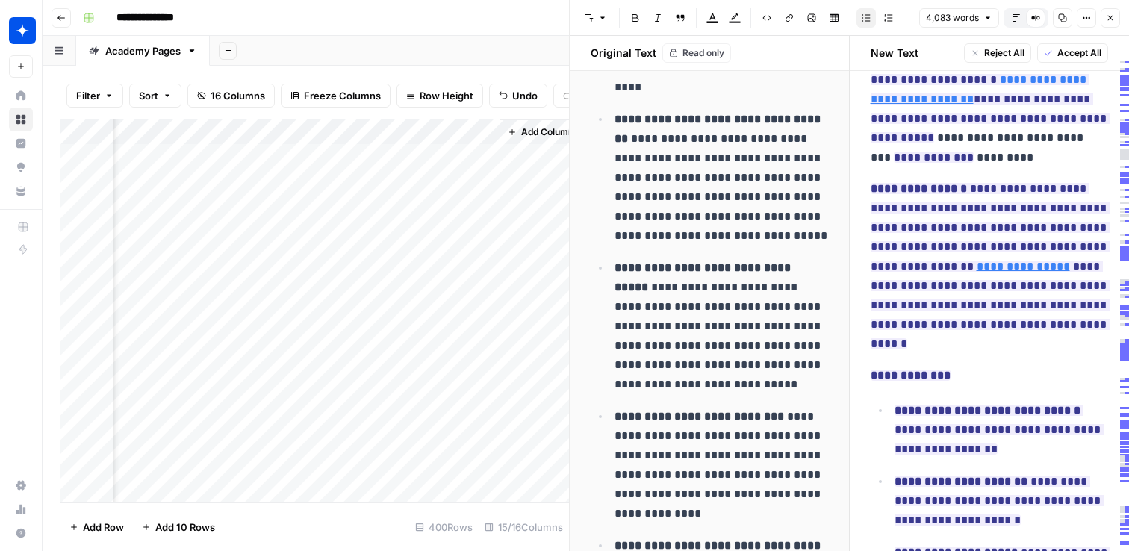
scroll to position [0, 0]
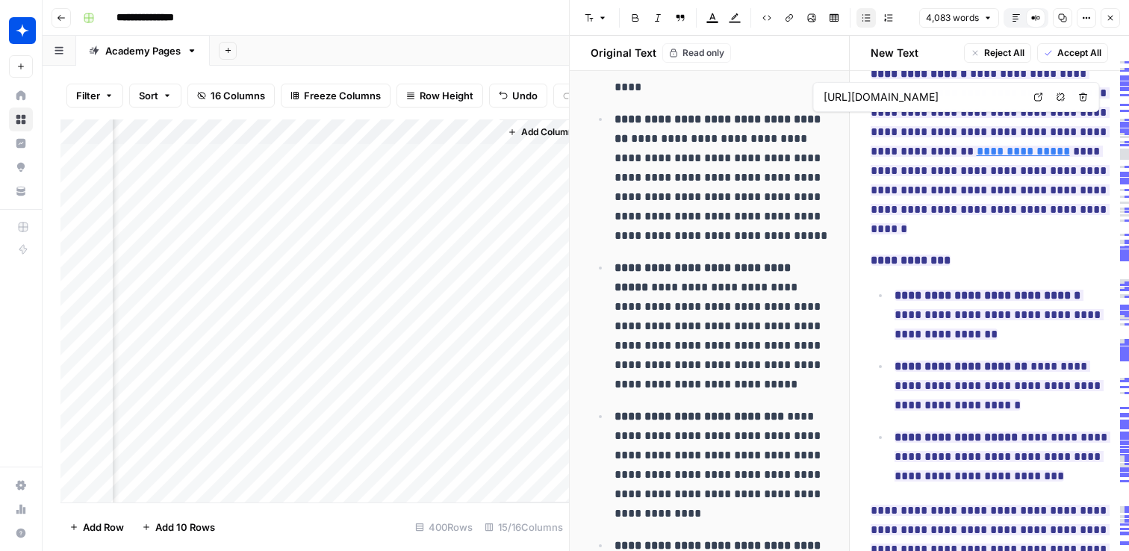
type input "[URL][DOMAIN_NAME]"
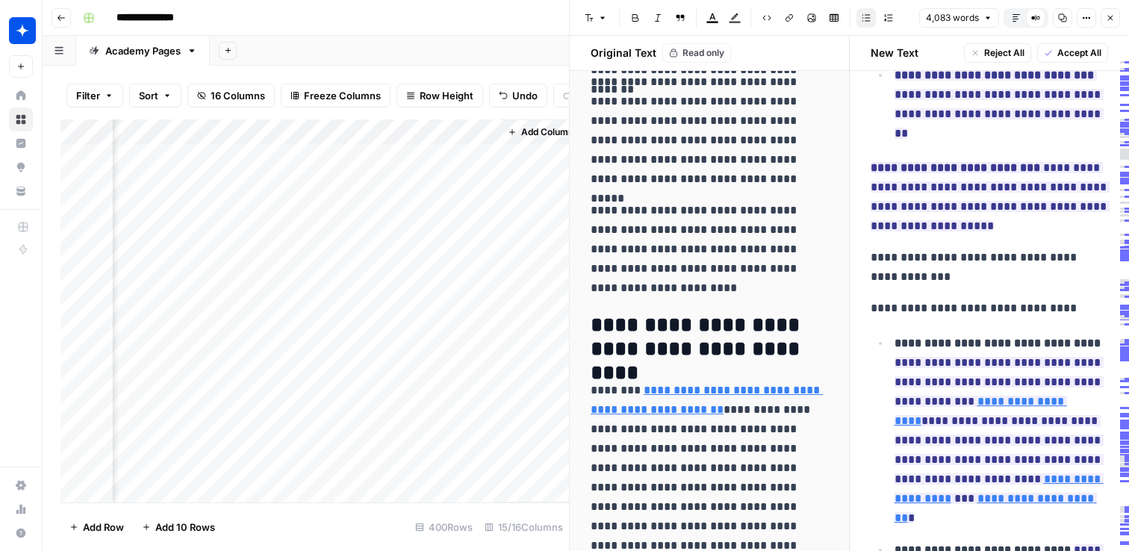
scroll to position [3593, 0]
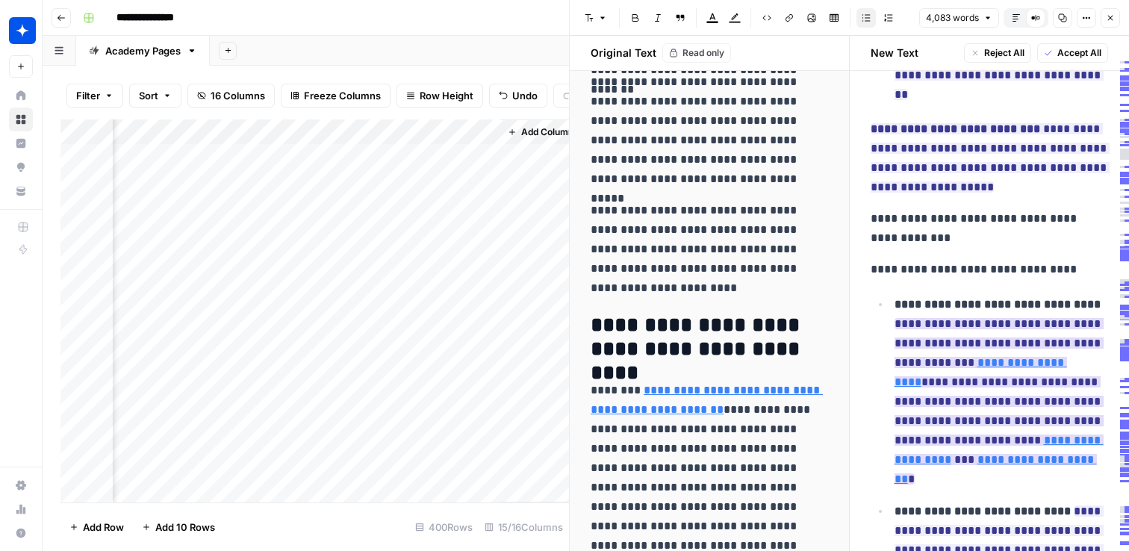
type input "[URL][DOMAIN_NAME][DOMAIN_NAME]"
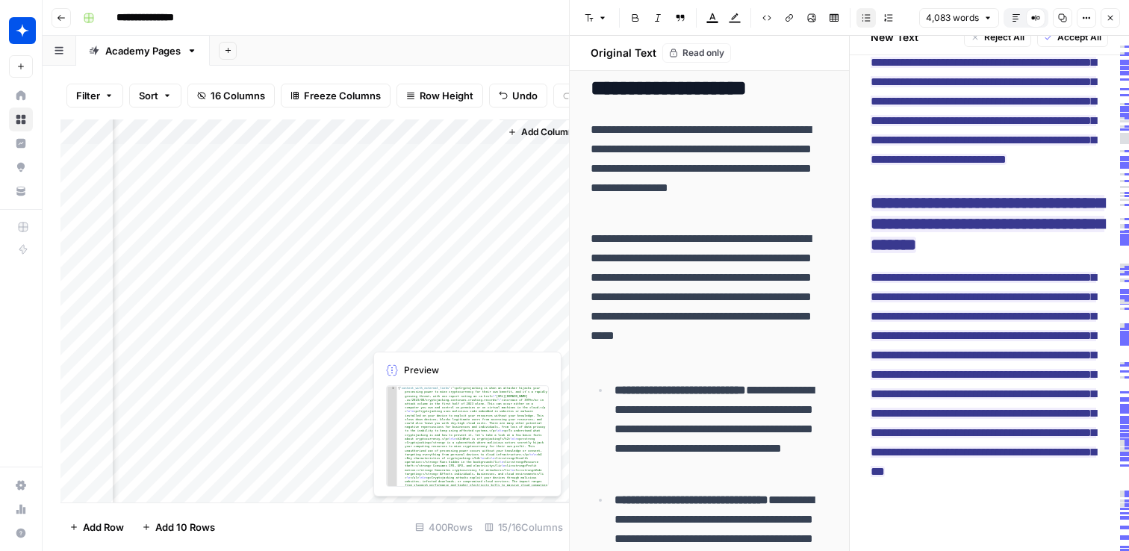
scroll to position [0, 1991]
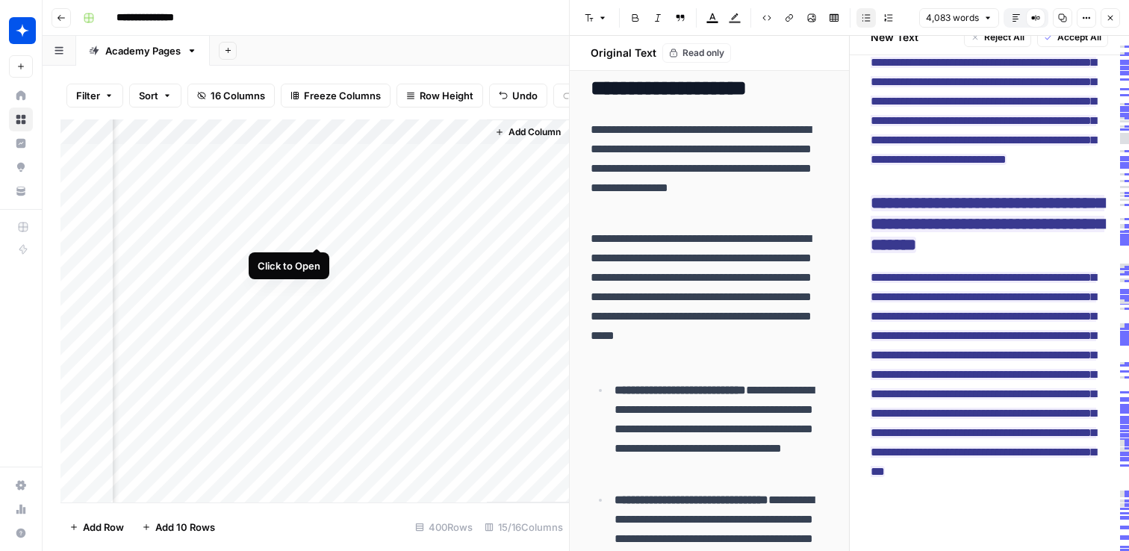
click at [319, 234] on div "Add Column" at bounding box center [314, 310] width 509 height 383
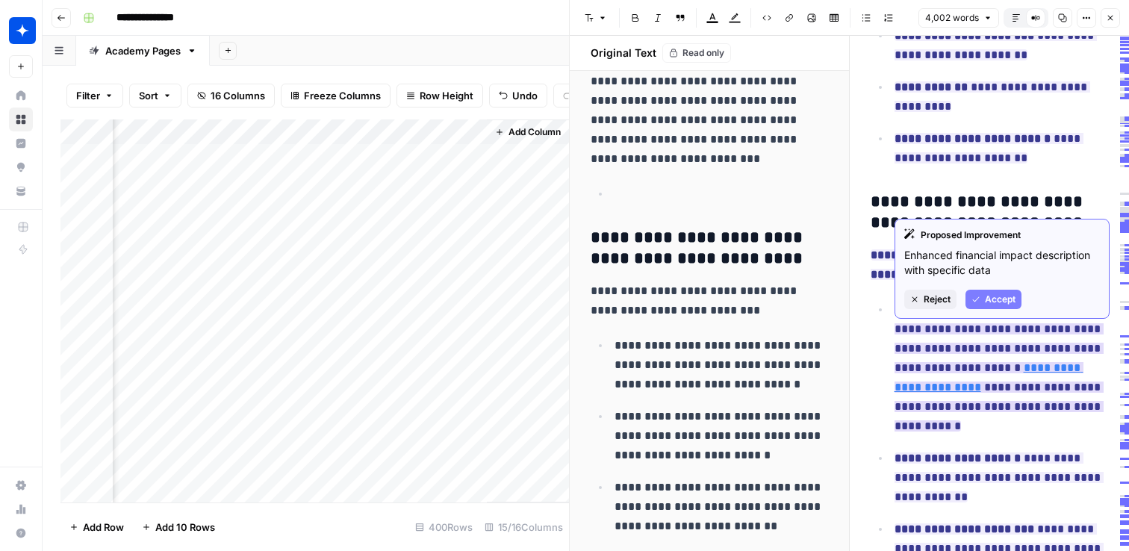
scroll to position [1532, 0]
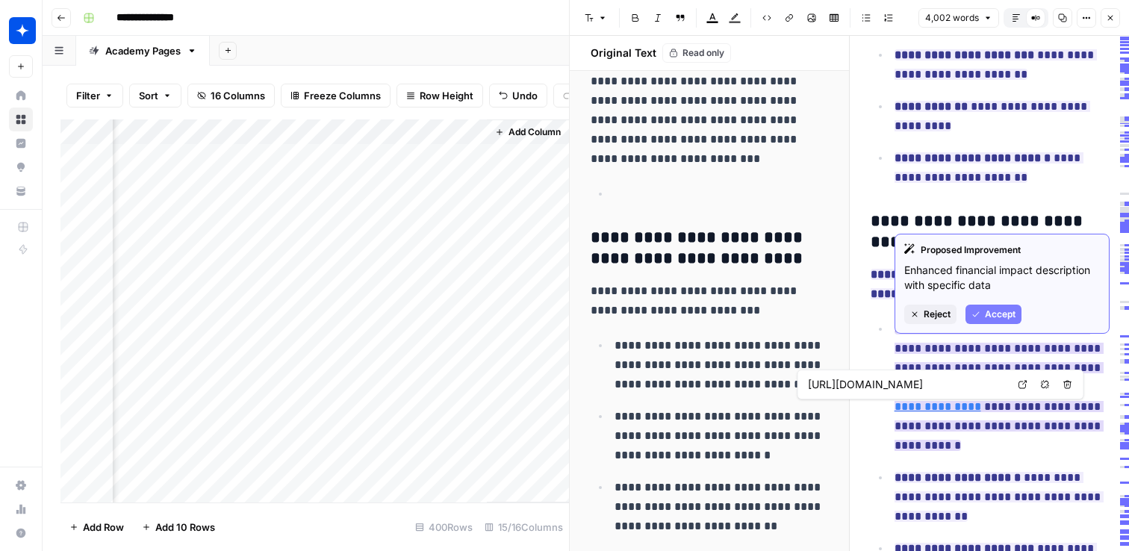
click at [1031, 412] on link "**********" at bounding box center [989, 397] width 189 height 31
click at [1024, 412] on link "**********" at bounding box center [989, 397] width 189 height 31
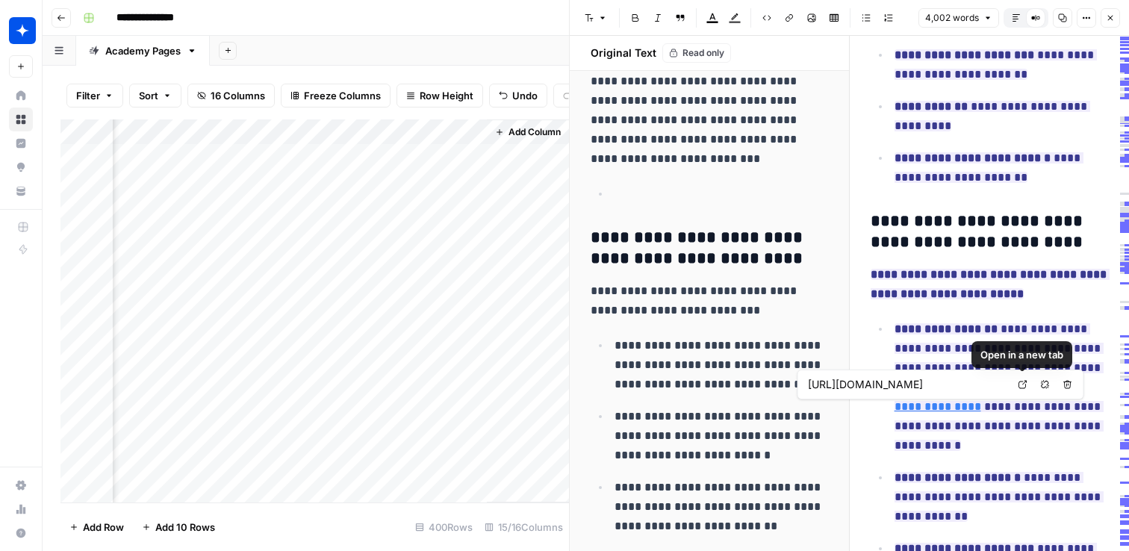
click at [1025, 385] on icon at bounding box center [1023, 384] width 9 height 9
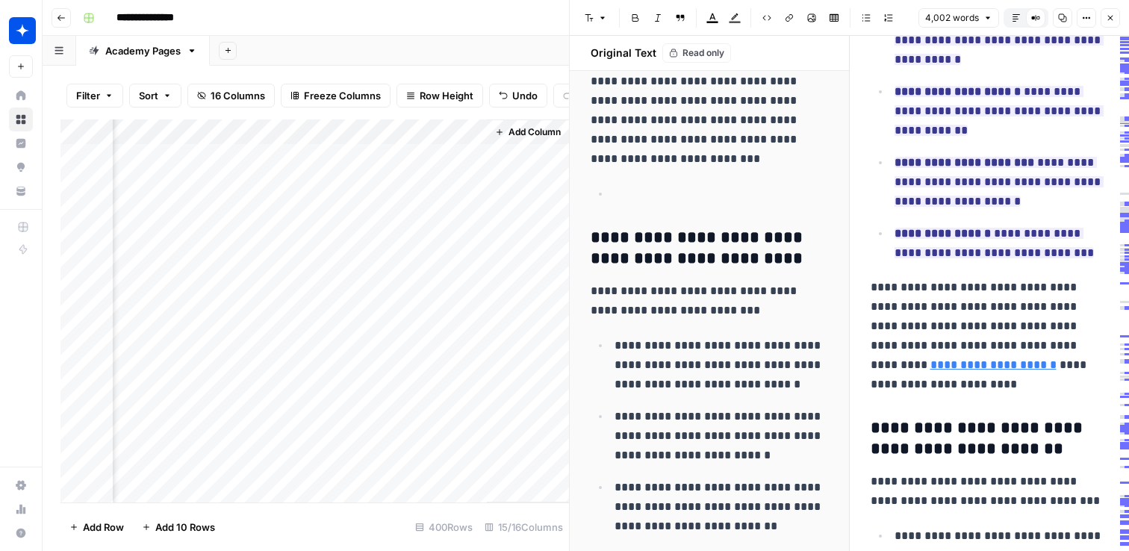
scroll to position [1951, 0]
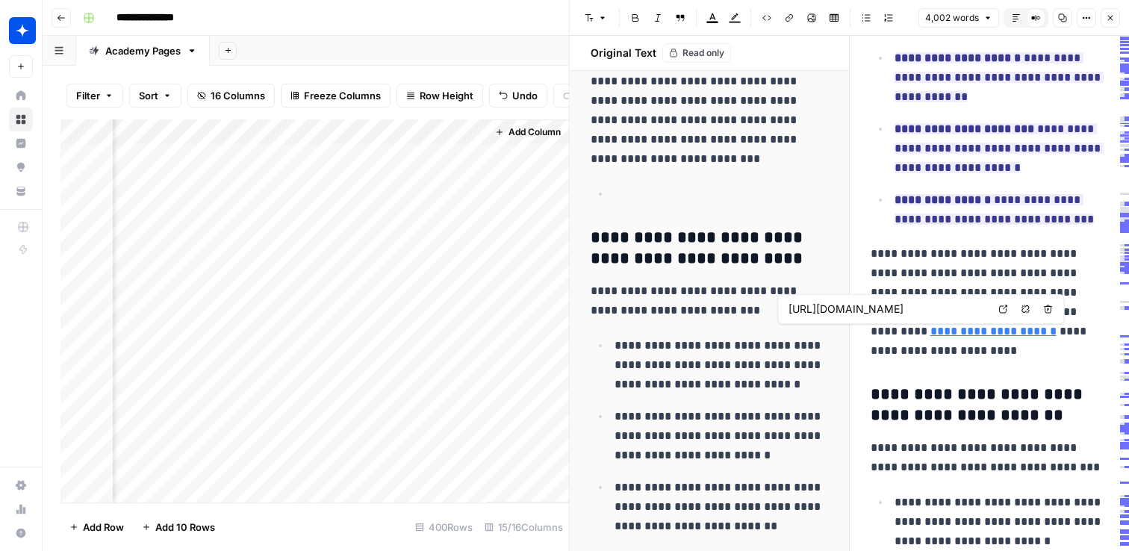
click at [1046, 335] on link "**********" at bounding box center [994, 331] width 126 height 11
click at [1002, 309] on icon at bounding box center [1003, 309] width 9 height 9
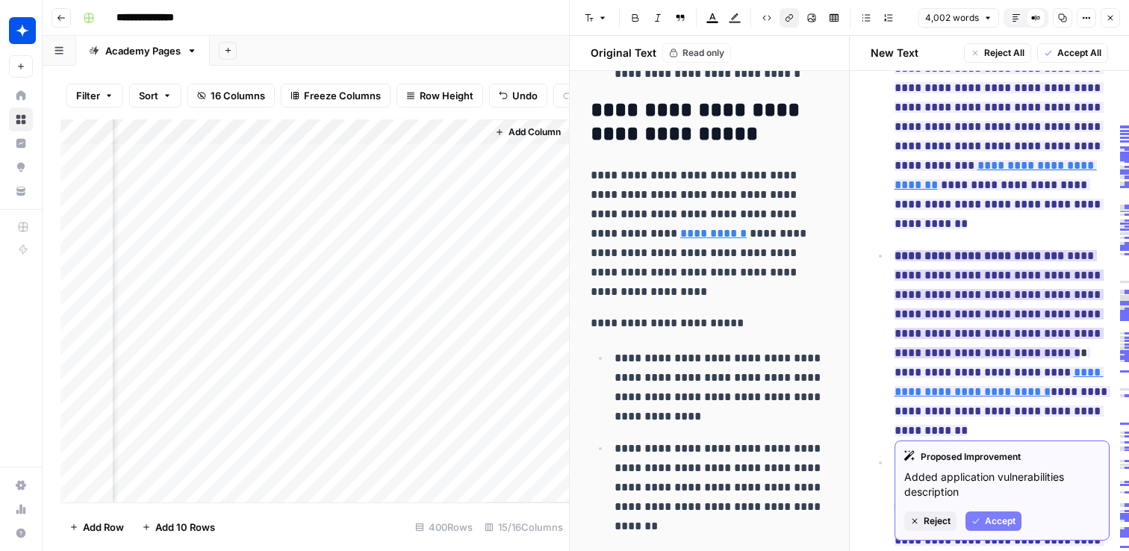
scroll to position [3199, 0]
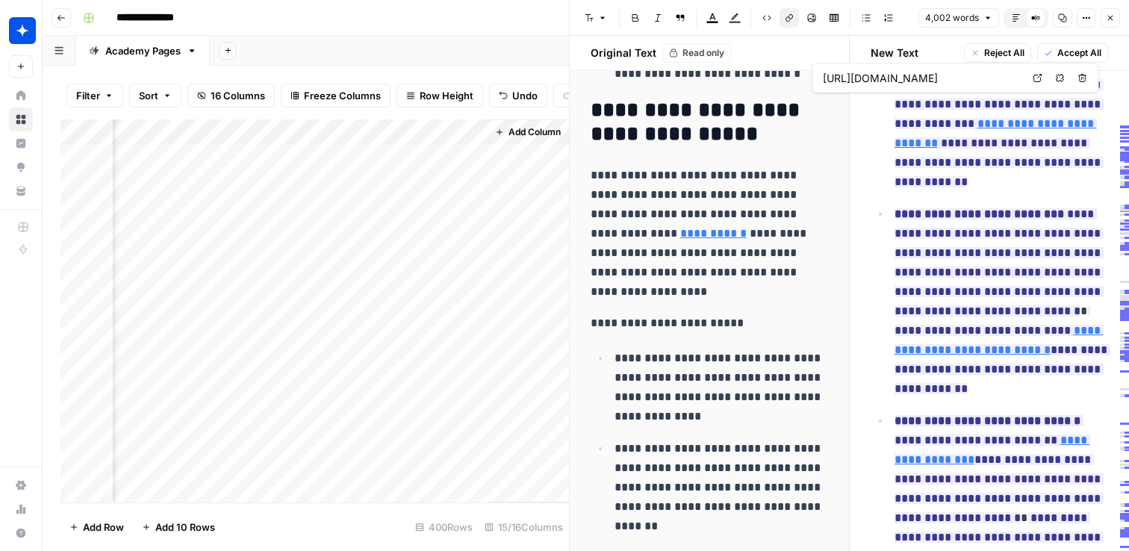
click at [1038, 76] on icon at bounding box center [1038, 78] width 9 height 9
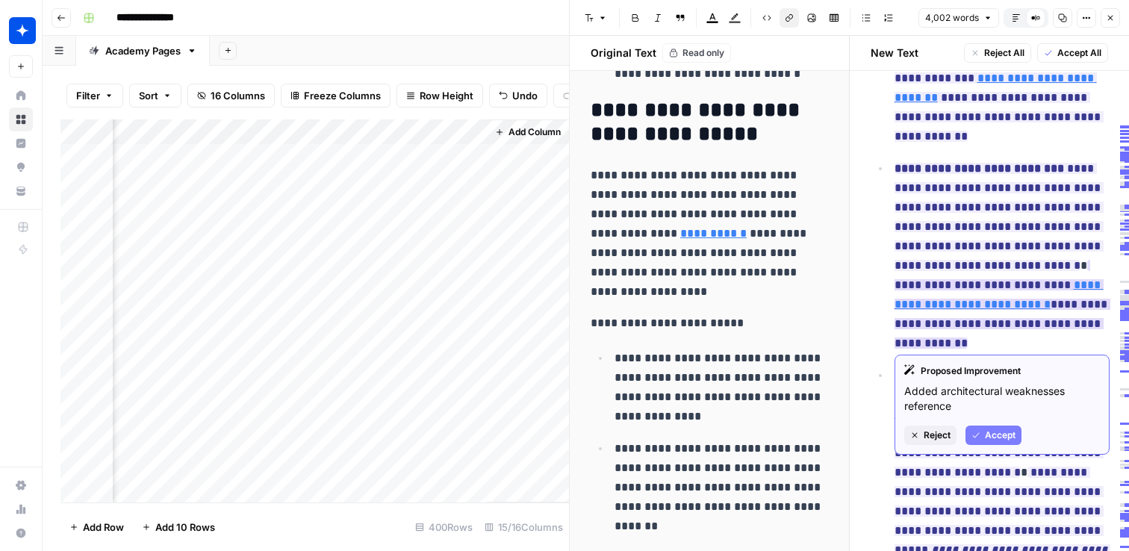
scroll to position [3273, 0]
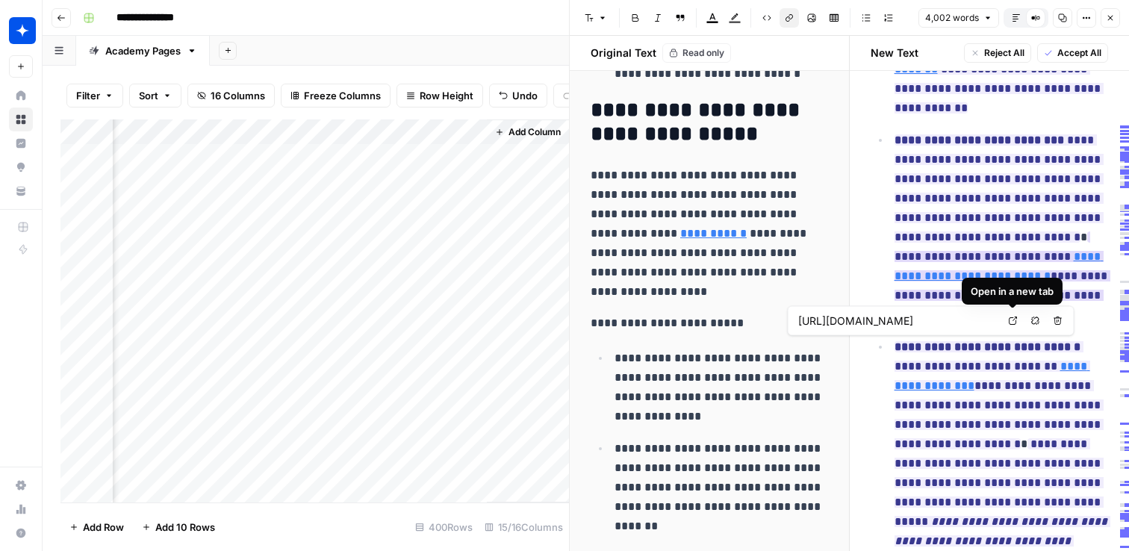
type input "[URL][DOMAIN_NAME]"
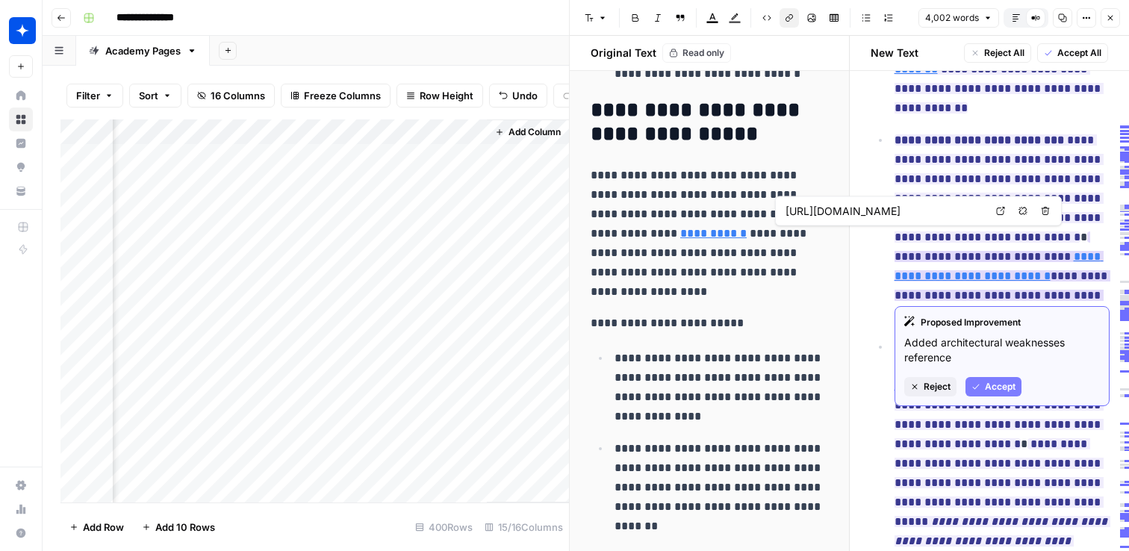
click at [954, 275] on ins "**********" at bounding box center [1003, 276] width 216 height 89
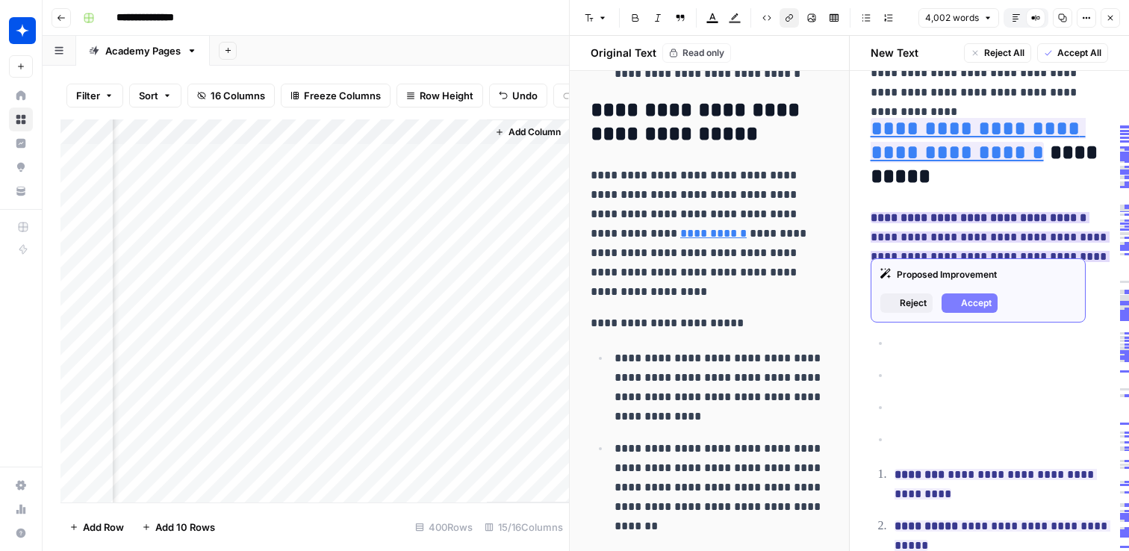
scroll to position [5746, 0]
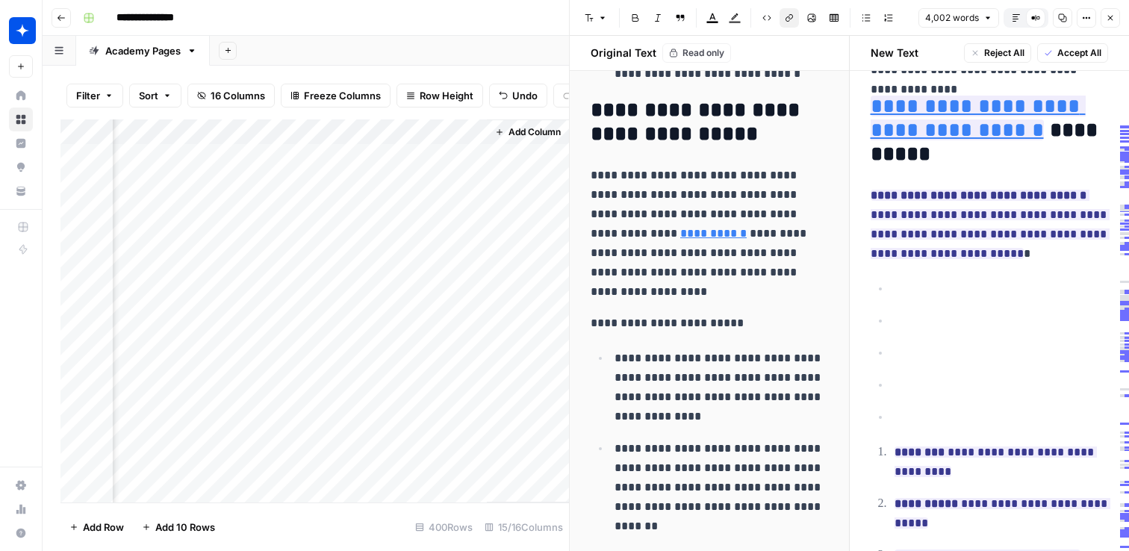
click at [949, 408] on p "******" at bounding box center [1002, 417] width 214 height 19
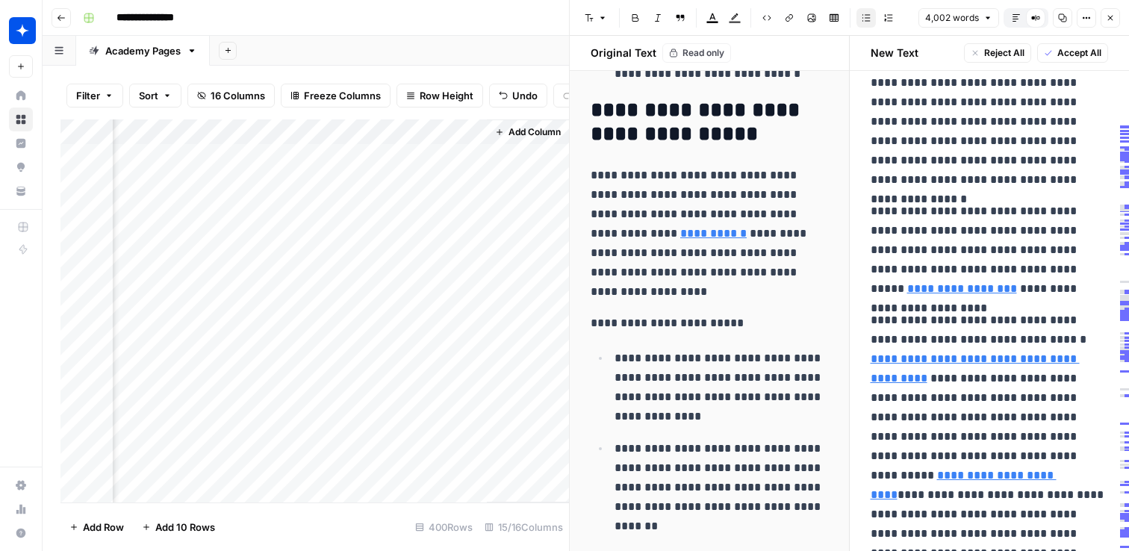
scroll to position [8936, 0]
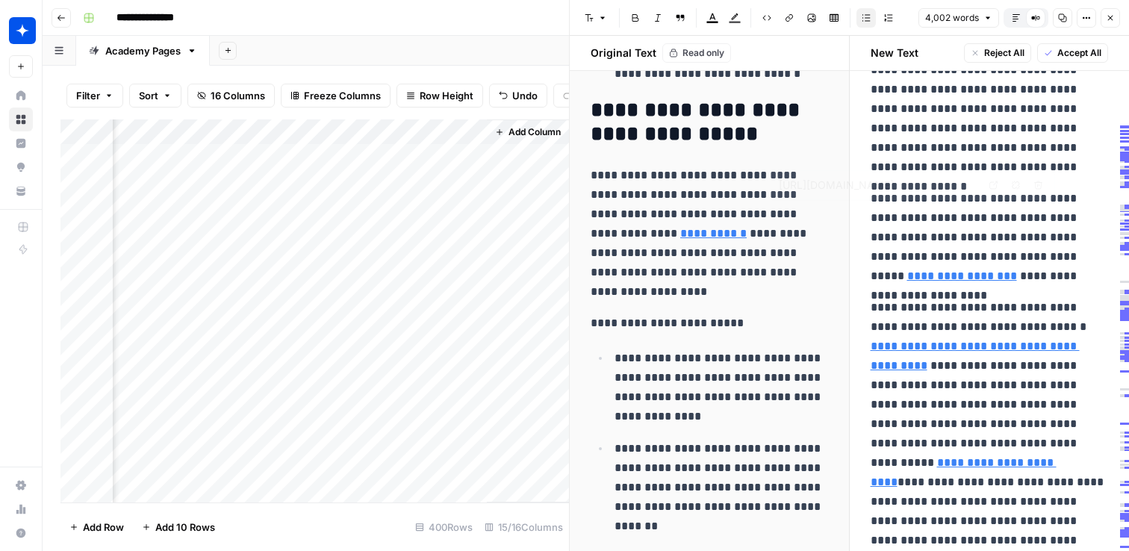
type input "[URL][DOMAIN_NAME]"
click at [1029, 96] on link "Open in a new tab" at bounding box center [1023, 95] width 19 height 19
type input "[URL][DOMAIN_NAME]"
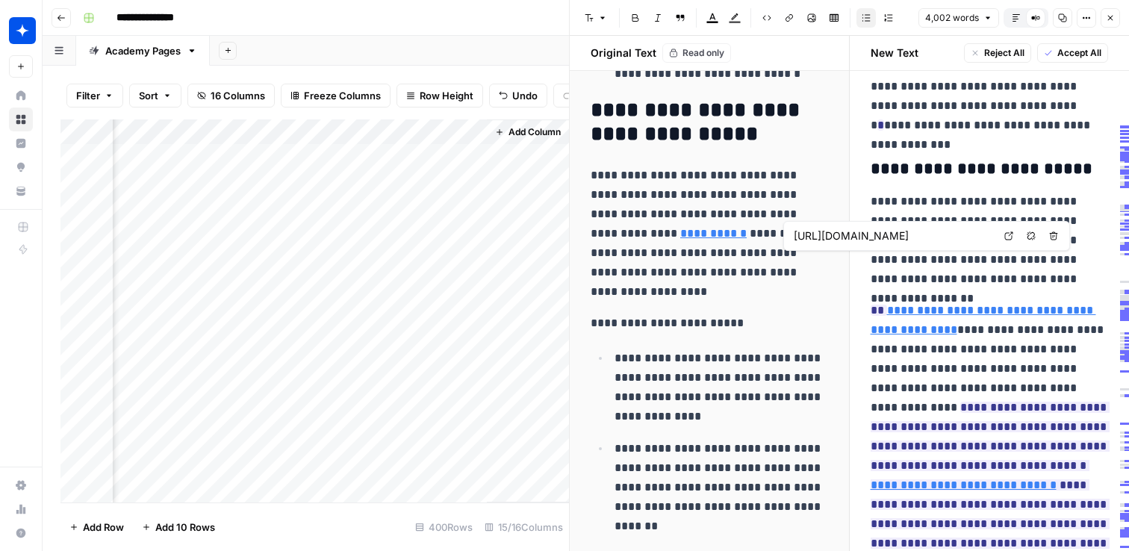
scroll to position [11111, 0]
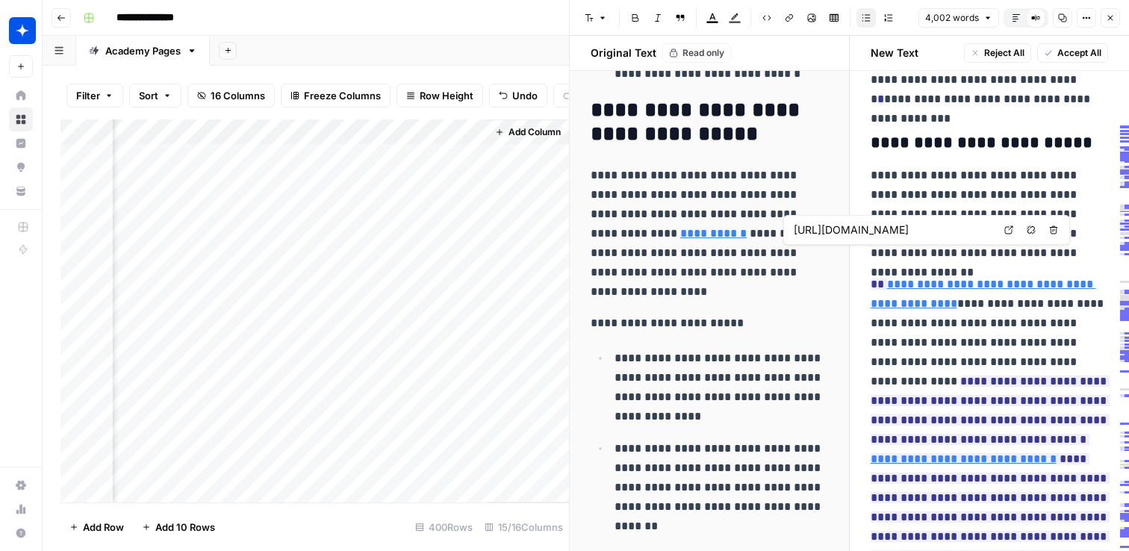
type input "[URL][DOMAIN_NAME]"
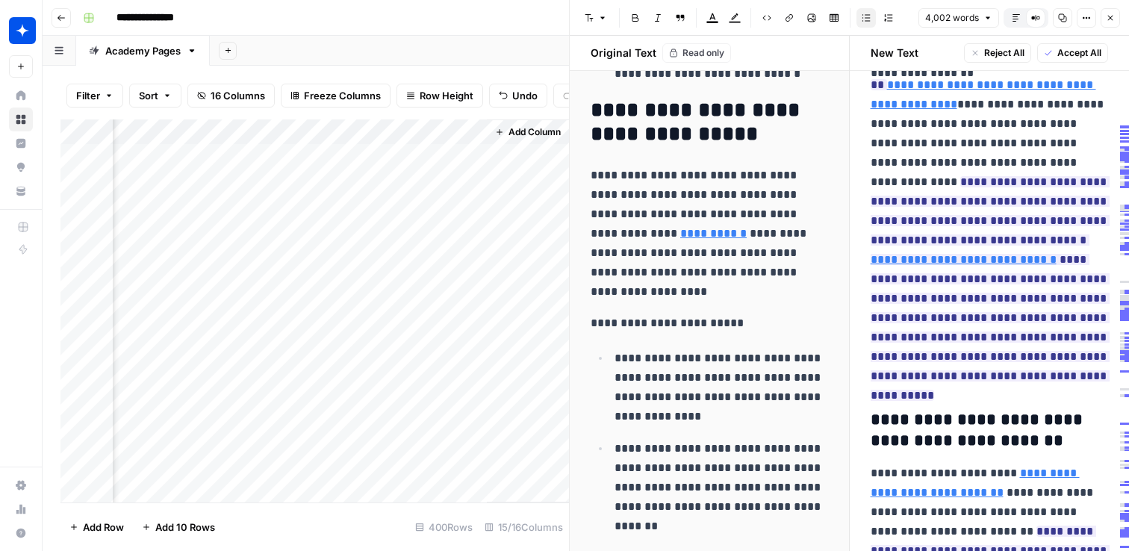
scroll to position [11383, 0]
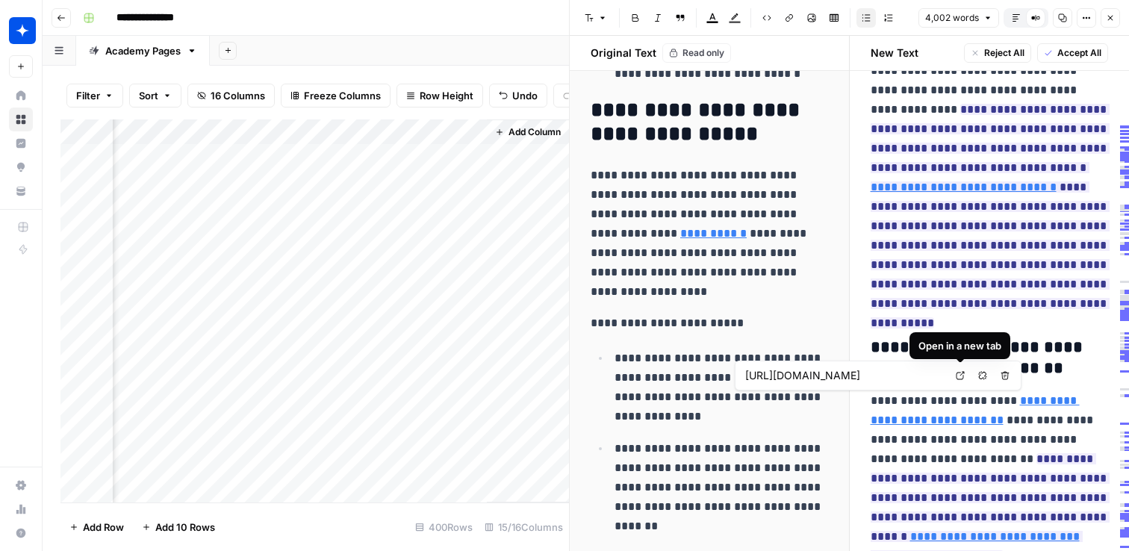
click at [963, 373] on icon at bounding box center [961, 376] width 8 height 8
type input "[URL][DOMAIN_NAME]"
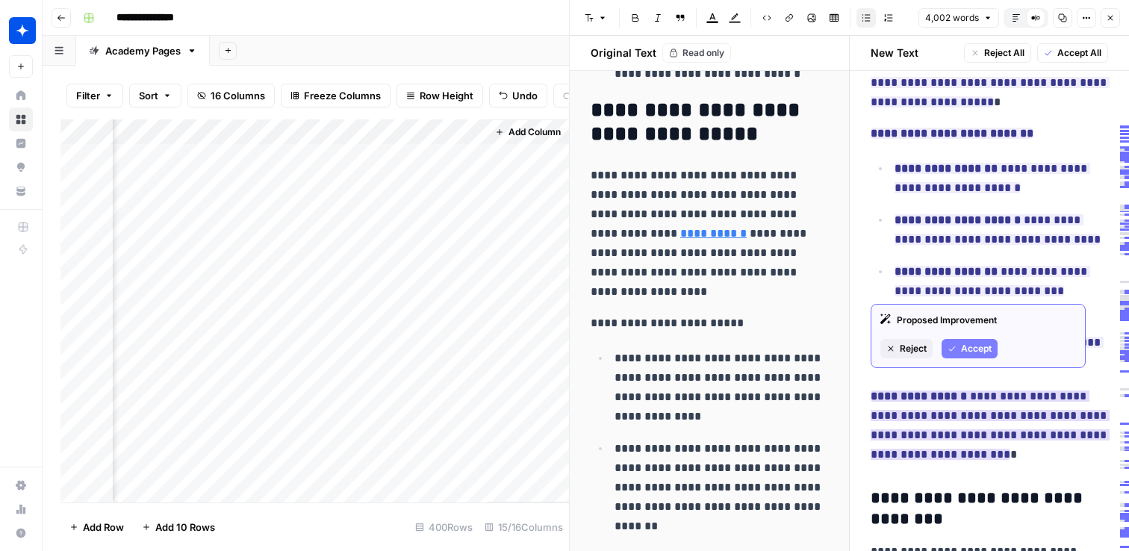
scroll to position [13560, 0]
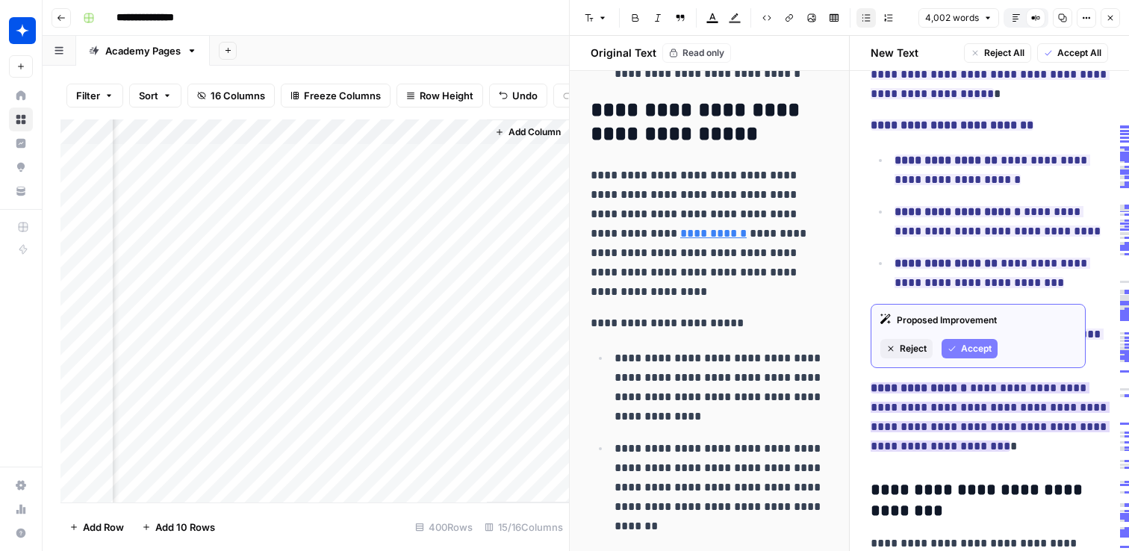
click at [1007, 382] on ins "**********" at bounding box center [990, 416] width 239 height 69
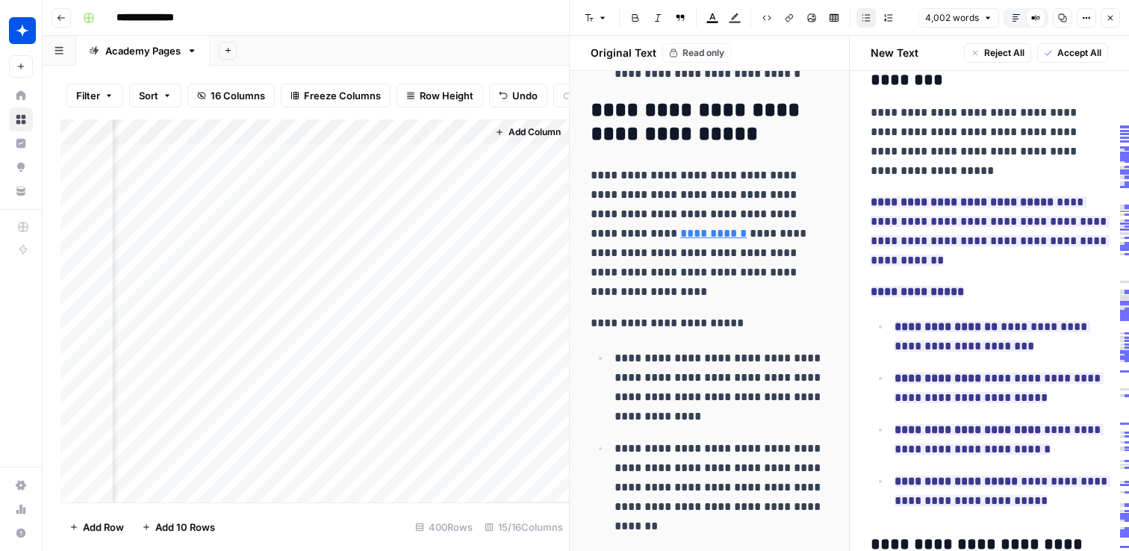
scroll to position [14003, 0]
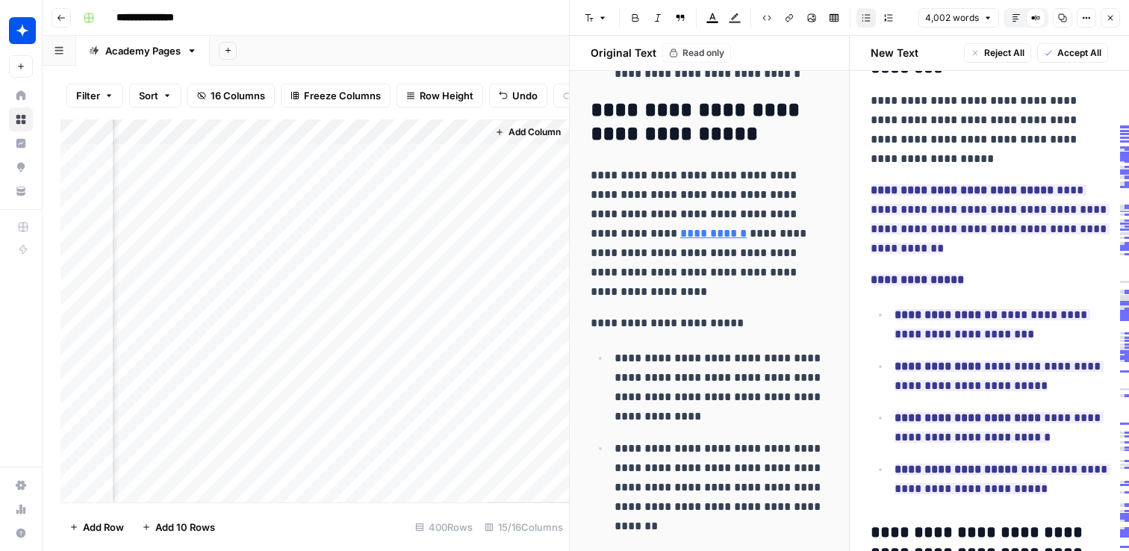
click at [759, 216] on p "**********" at bounding box center [709, 234] width 237 height 136
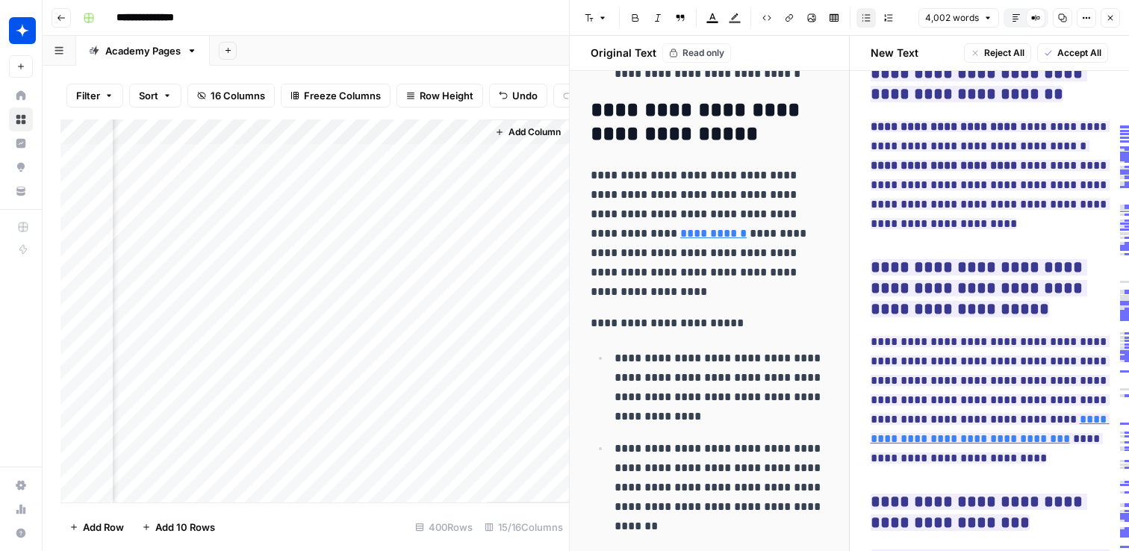
scroll to position [17339, 0]
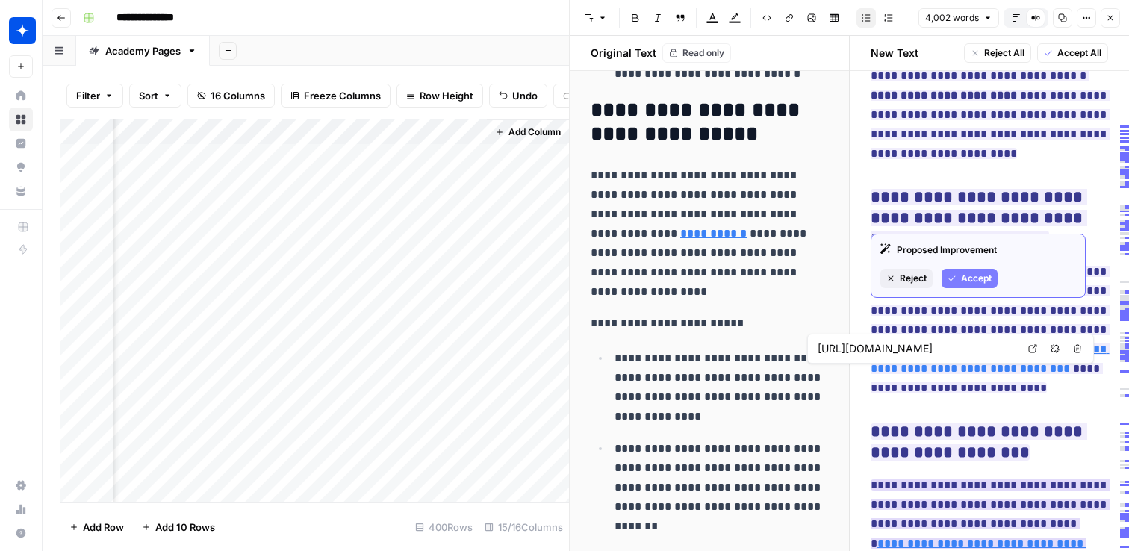
type input "[URL][DOMAIN_NAME]"
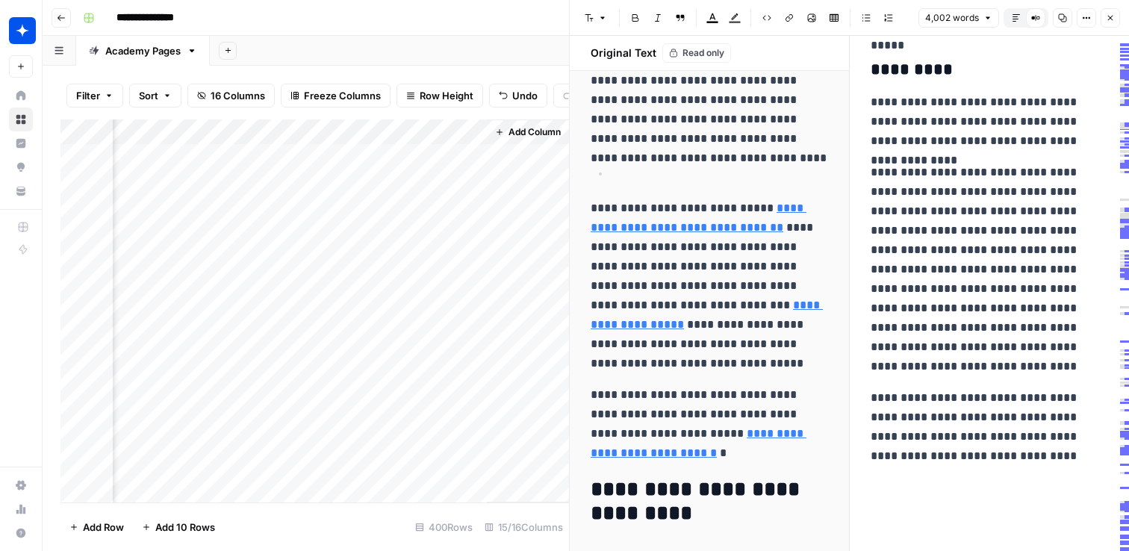
scroll to position [9827, 0]
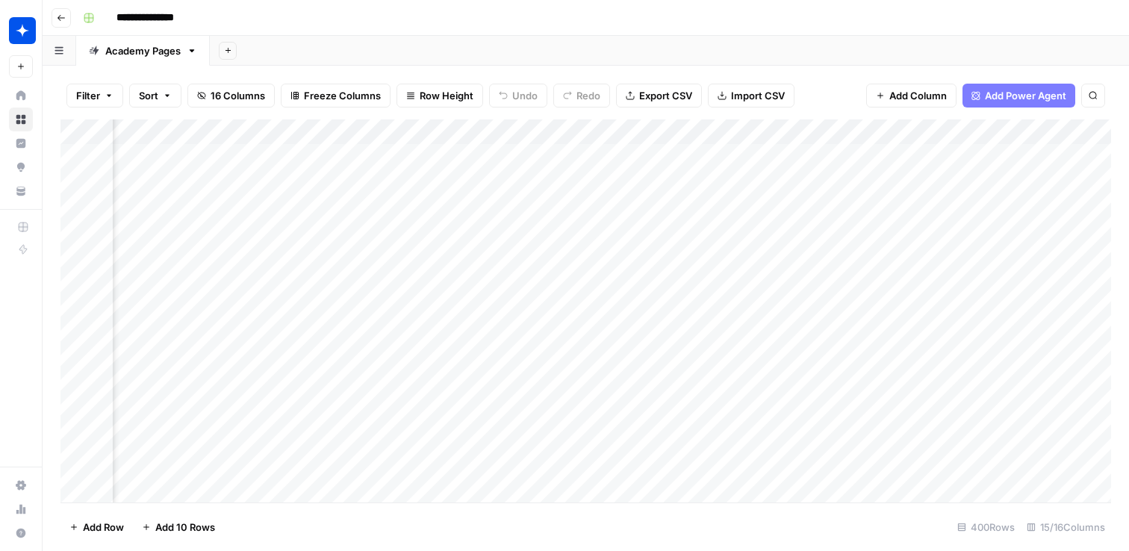
scroll to position [0, 1102]
click at [939, 233] on div "Add Column" at bounding box center [585, 310] width 1051 height 383
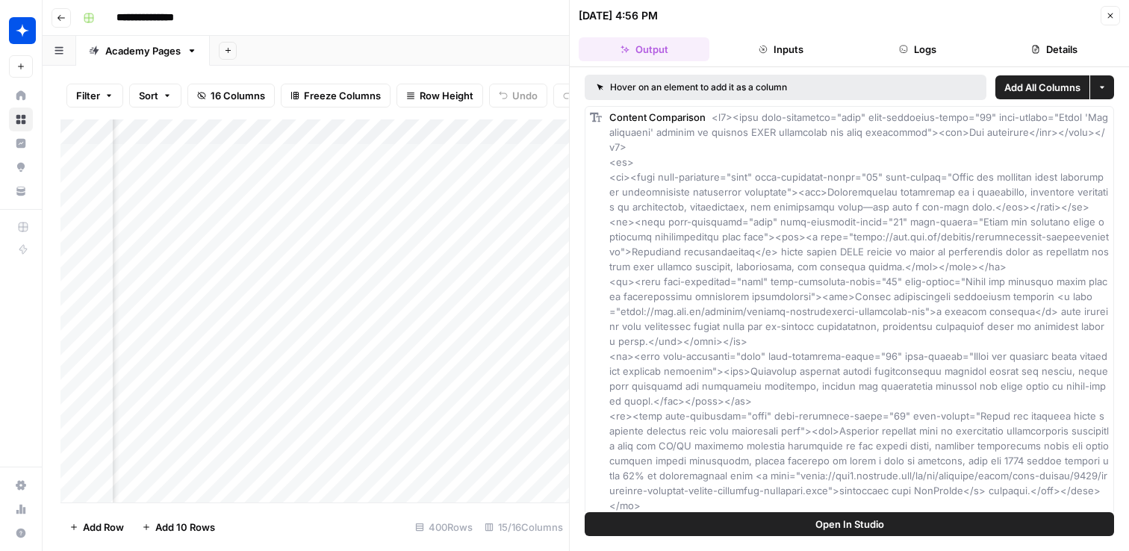
click at [534, 64] on div "Add Sheet" at bounding box center [669, 51] width 919 height 30
click at [1112, 17] on icon "button" at bounding box center [1110, 15] width 9 height 9
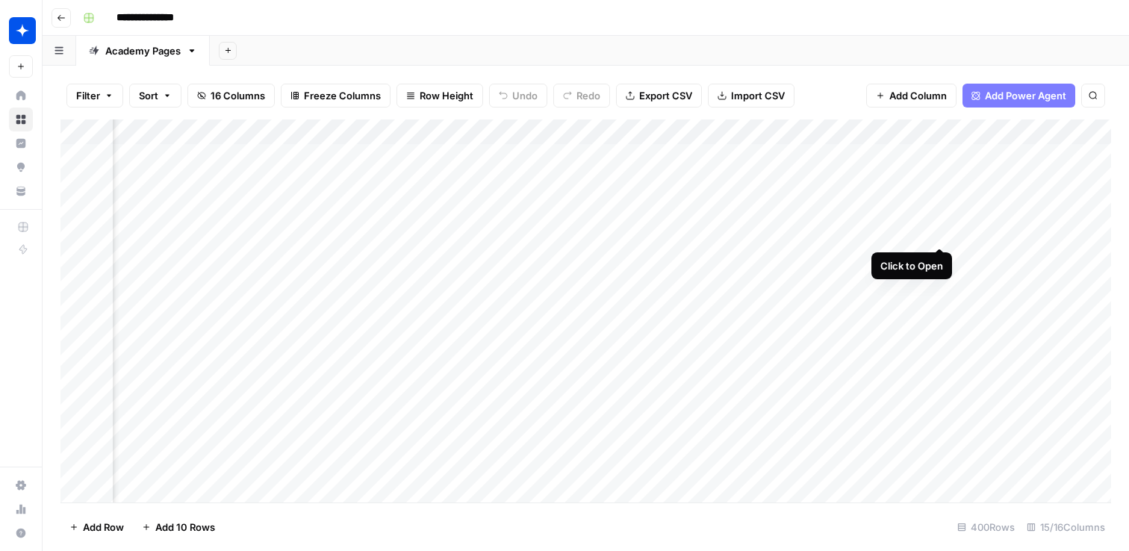
scroll to position [0, 1449]
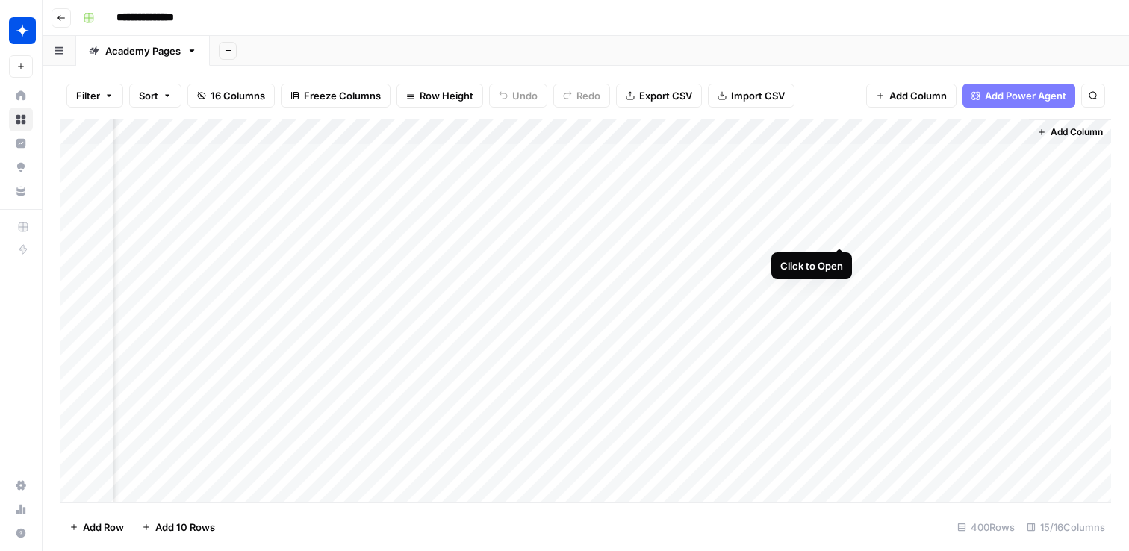
click at [842, 233] on div "Add Column" at bounding box center [585, 310] width 1051 height 383
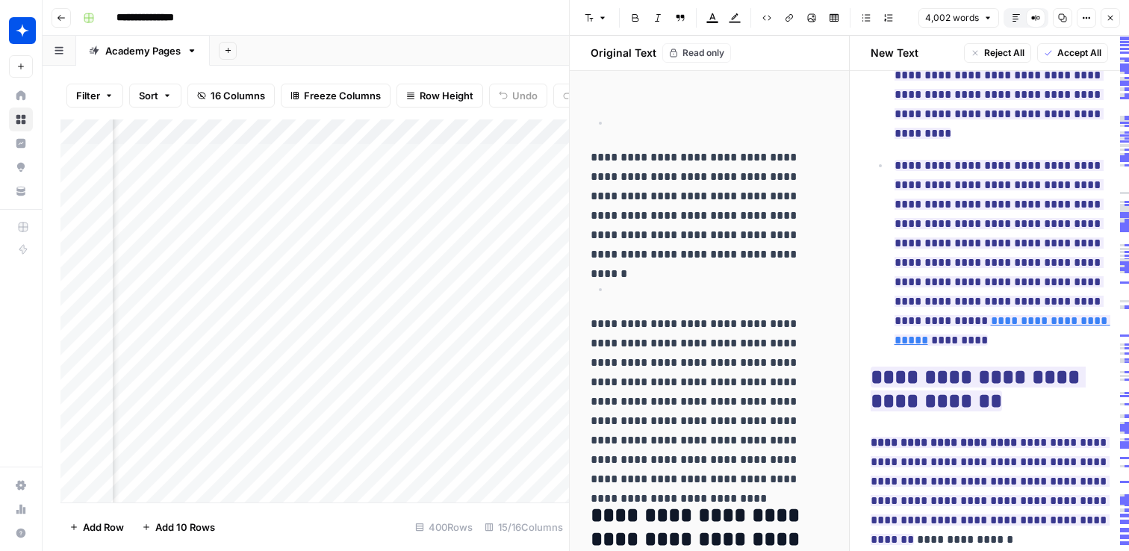
scroll to position [436, 0]
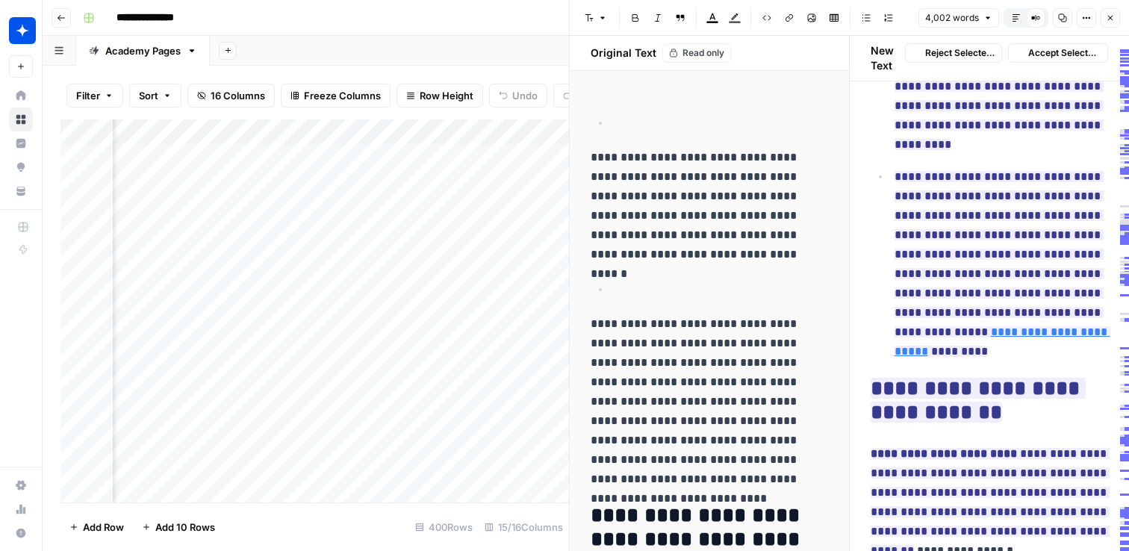
drag, startPoint x: 1018, startPoint y: 370, endPoint x: 877, endPoint y: 344, distance: 143.6
click at [877, 344] on ul "**********" at bounding box center [990, 34] width 238 height 653
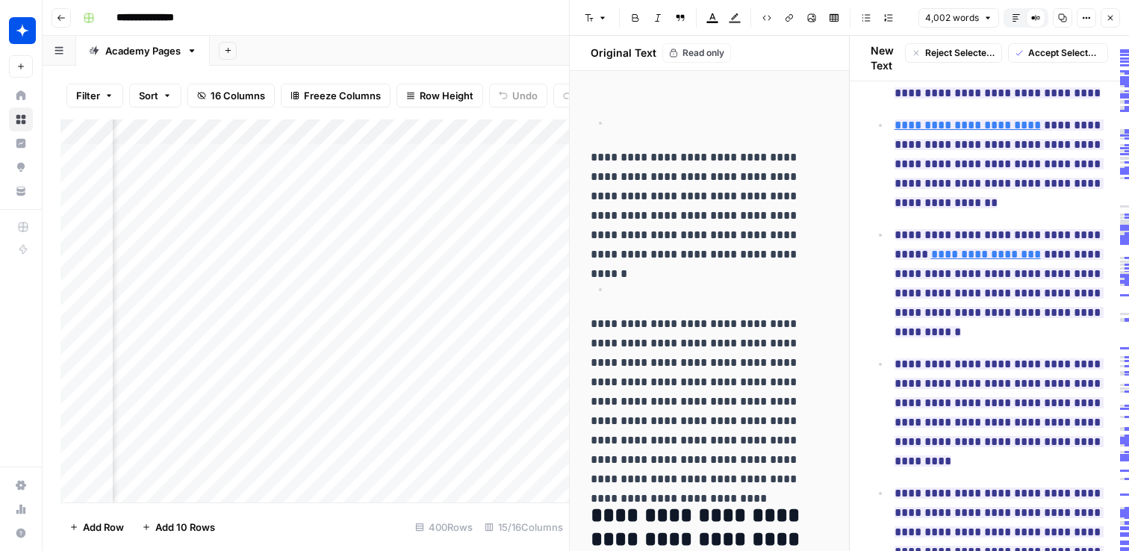
scroll to position [0, 0]
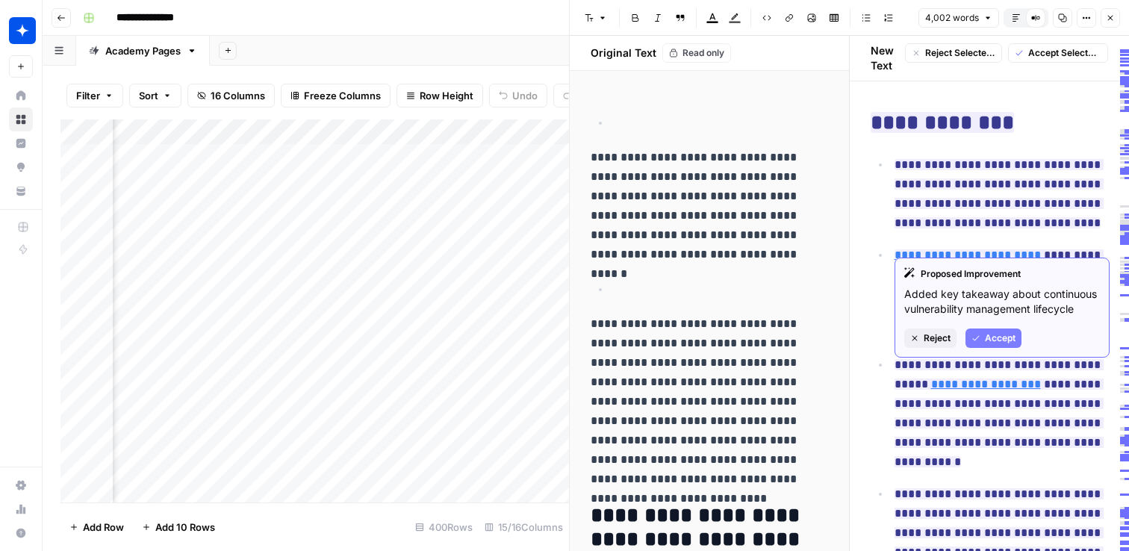
click at [893, 163] on li "**********" at bounding box center [999, 194] width 219 height 78
